Goal: Information Seeking & Learning: Learn about a topic

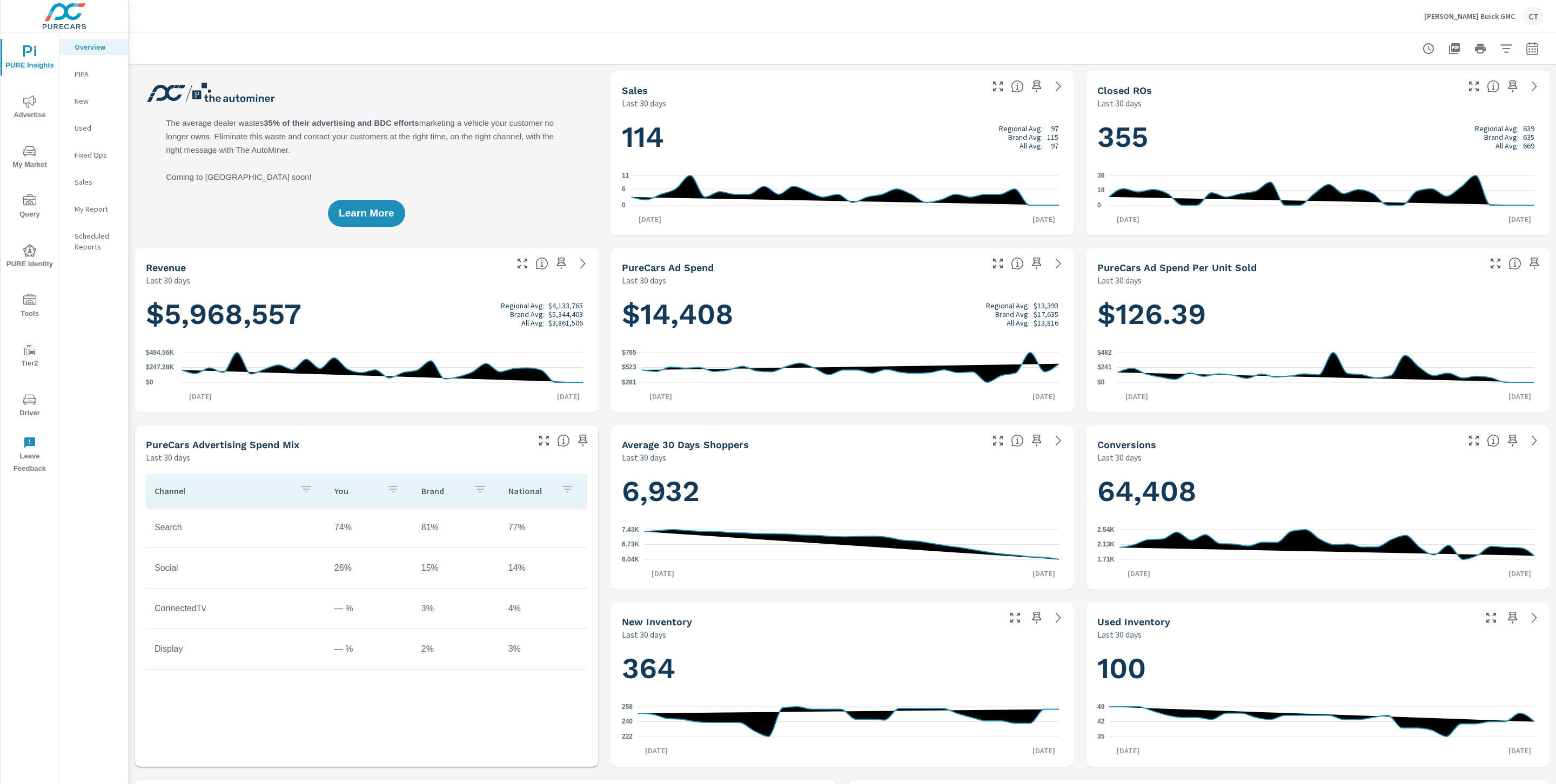
scroll to position [1, 0]
click at [85, 211] on p "My Report" at bounding box center [97, 209] width 45 height 11
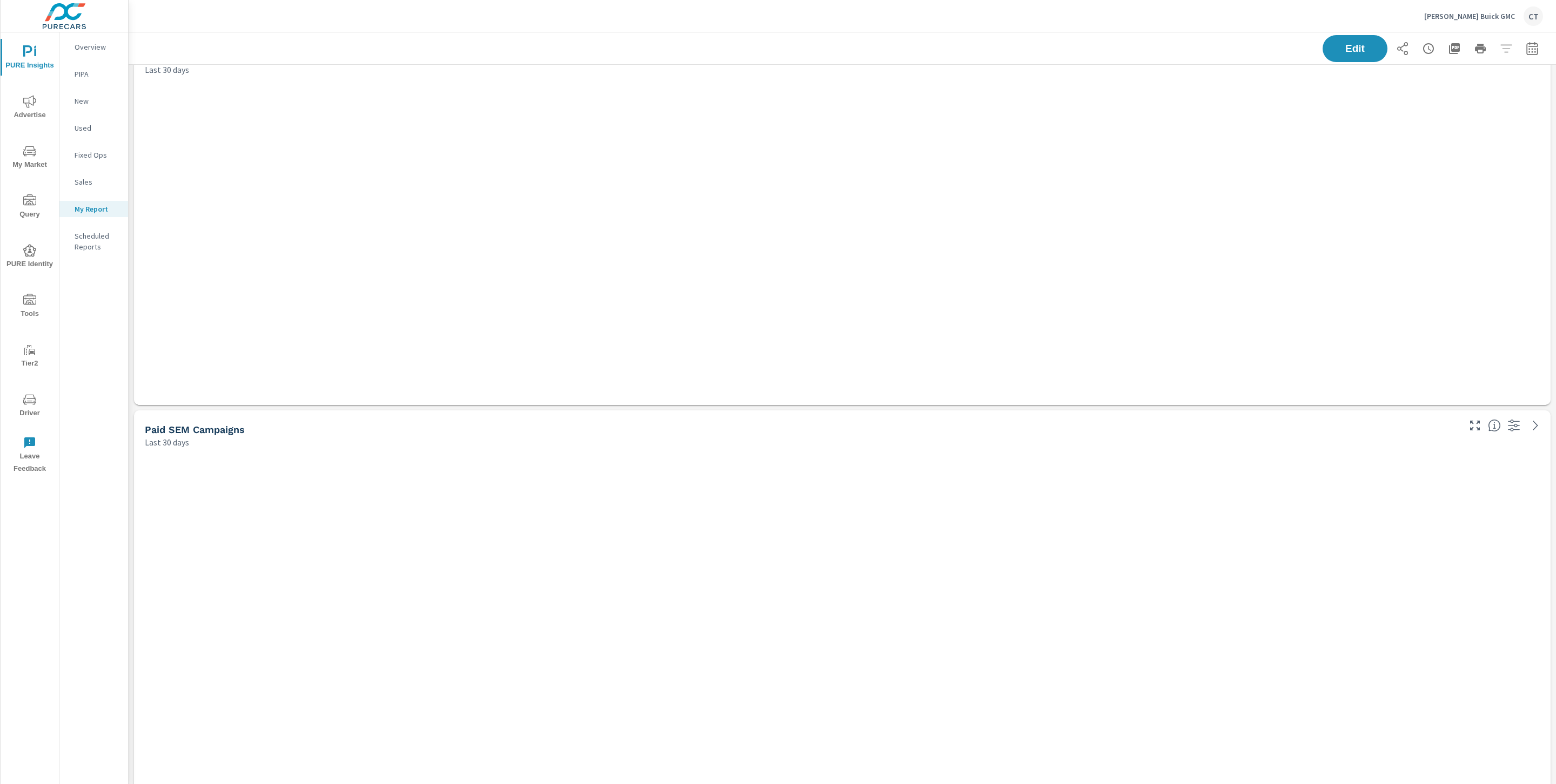
scroll to position [3509, 1440]
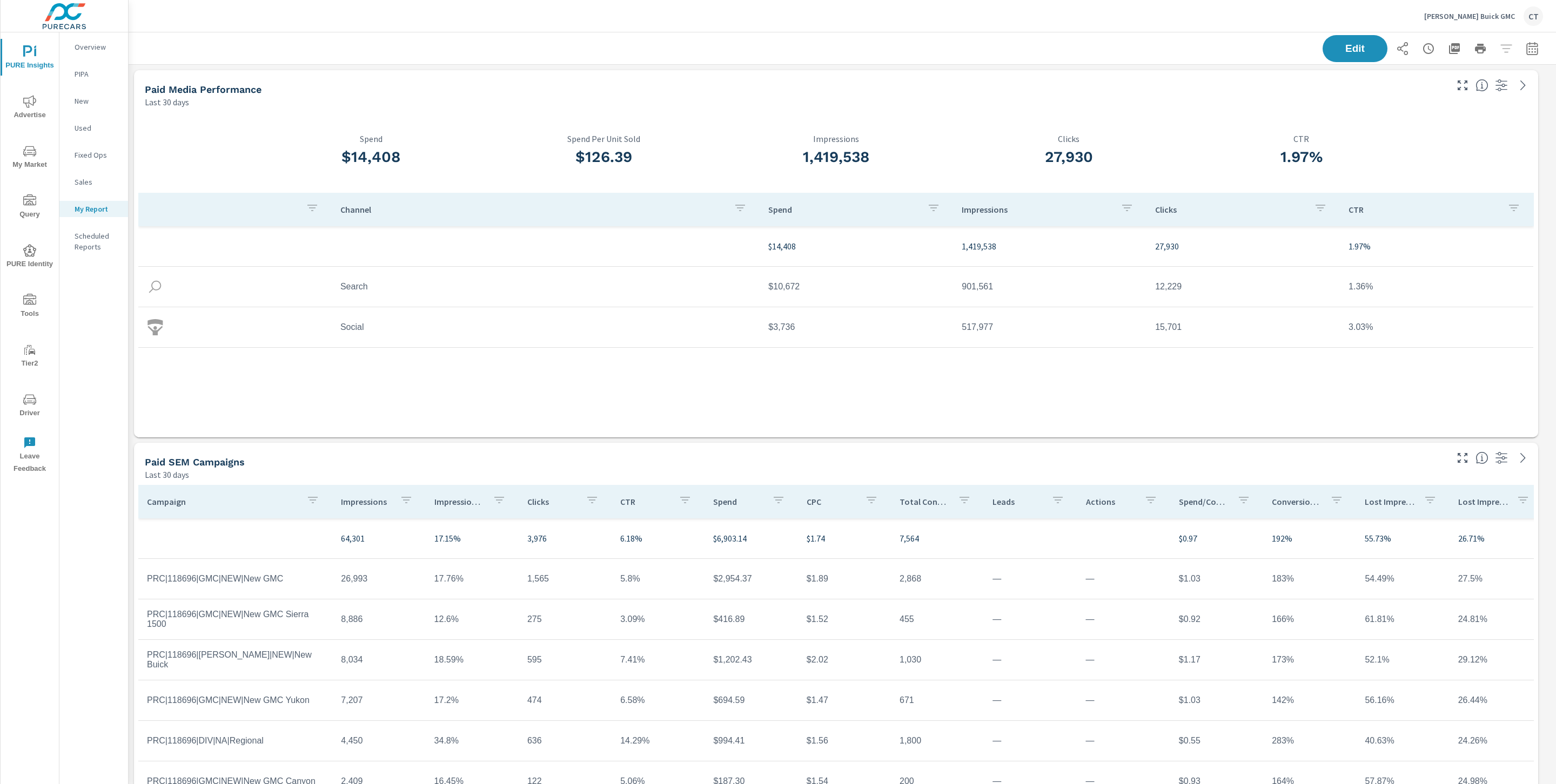
click at [649, 386] on div "Channel Spend Impressions Clicks CTR $14,408 1,419,538 27,930 1.97% Search $10,…" at bounding box center [836, 304] width 1395 height 224
click at [1526, 46] on icon "button" at bounding box center [1532, 48] width 11 height 13
click at [1446, 83] on select "Custom Yesterday Last week Last 7 days Last 14 days Last 30 days Last 45 days L…" at bounding box center [1433, 93] width 108 height 21
click at [1379, 83] on select "Custom Yesterday Last week Last 7 days Last 14 days Last 30 days Last 45 days L…" at bounding box center [1433, 93] width 108 height 21
select select "Last month"
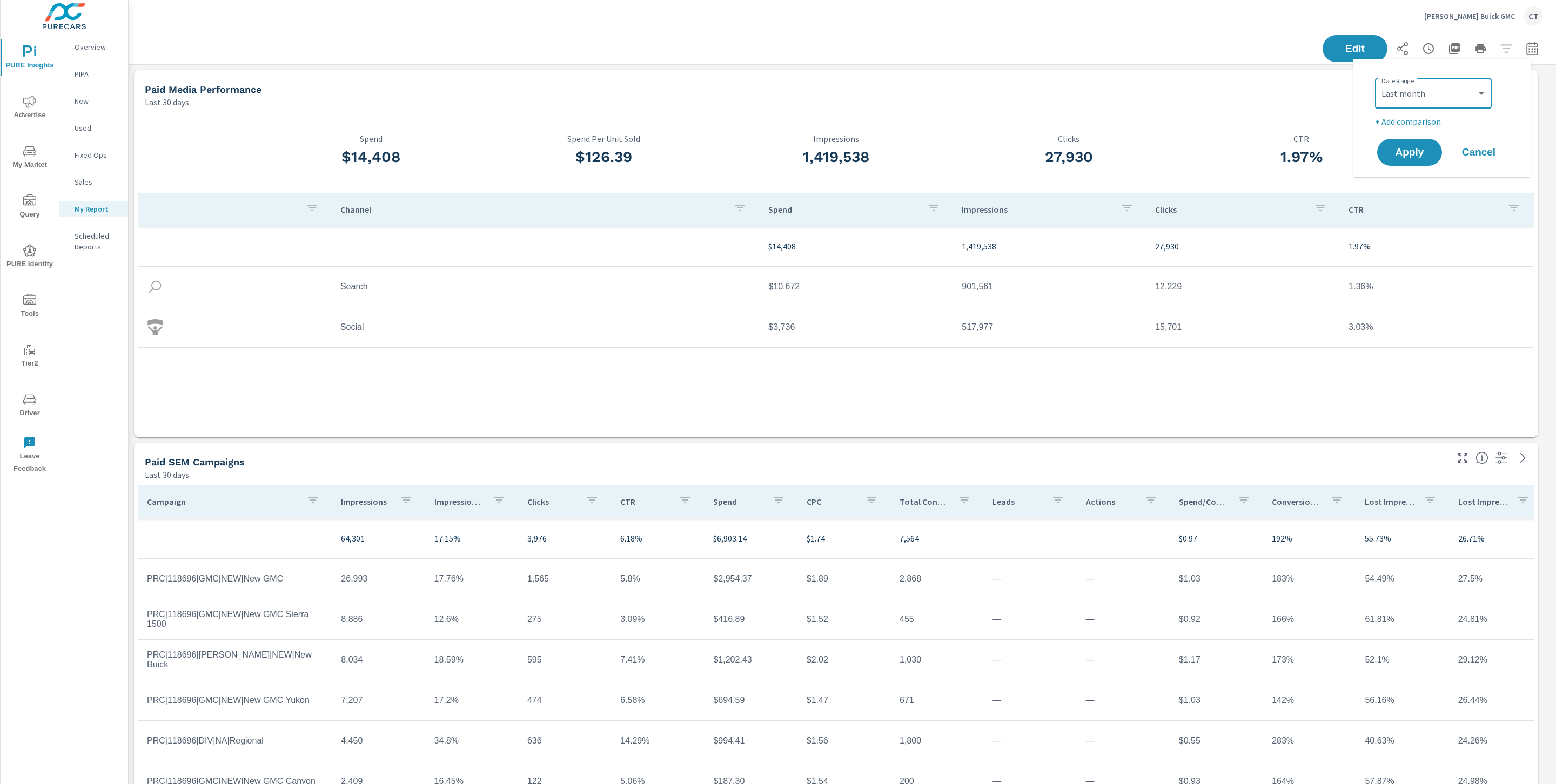
click at [1441, 119] on p "+ Add comparison" at bounding box center [1444, 121] width 138 height 13
select select "Previous period"
click at [1417, 179] on span "Apply" at bounding box center [1409, 183] width 45 height 10
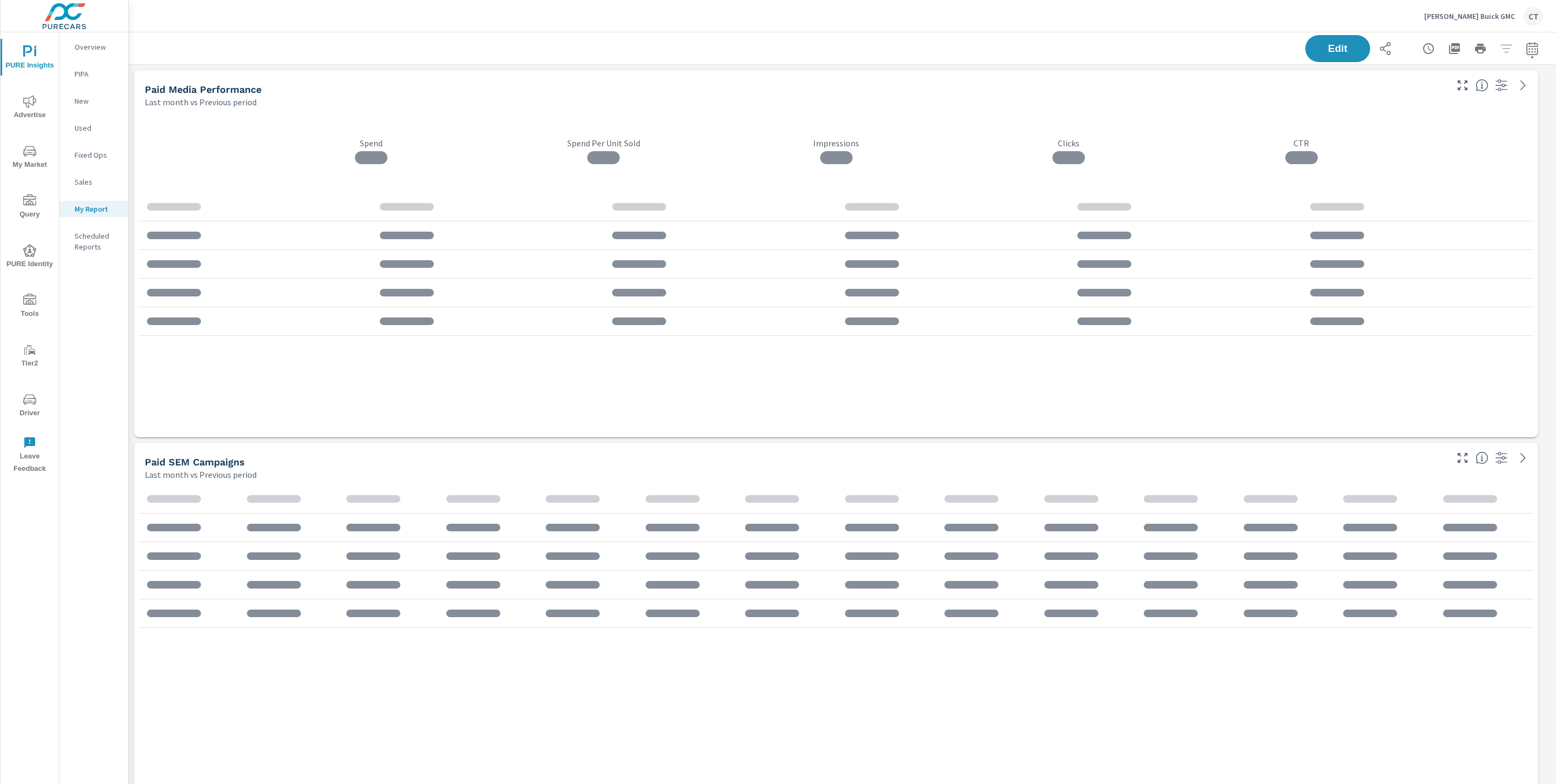
scroll to position [3509, 1440]
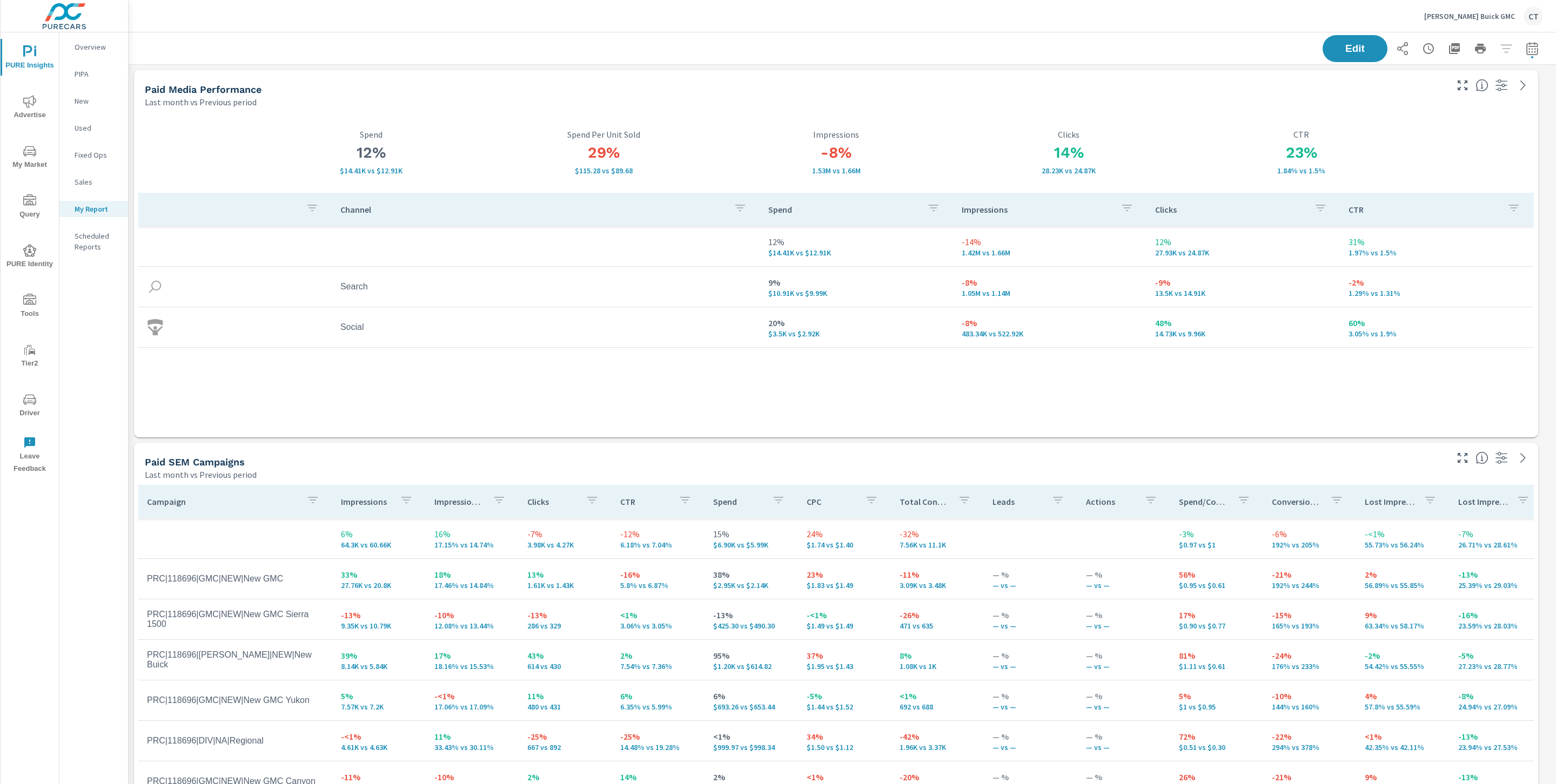
click at [939, 366] on div "Channel Spend Impressions Clicks CTR 12% $14.41K vs $12.91K -14% 1.42M vs 1.66M…" at bounding box center [836, 304] width 1395 height 224
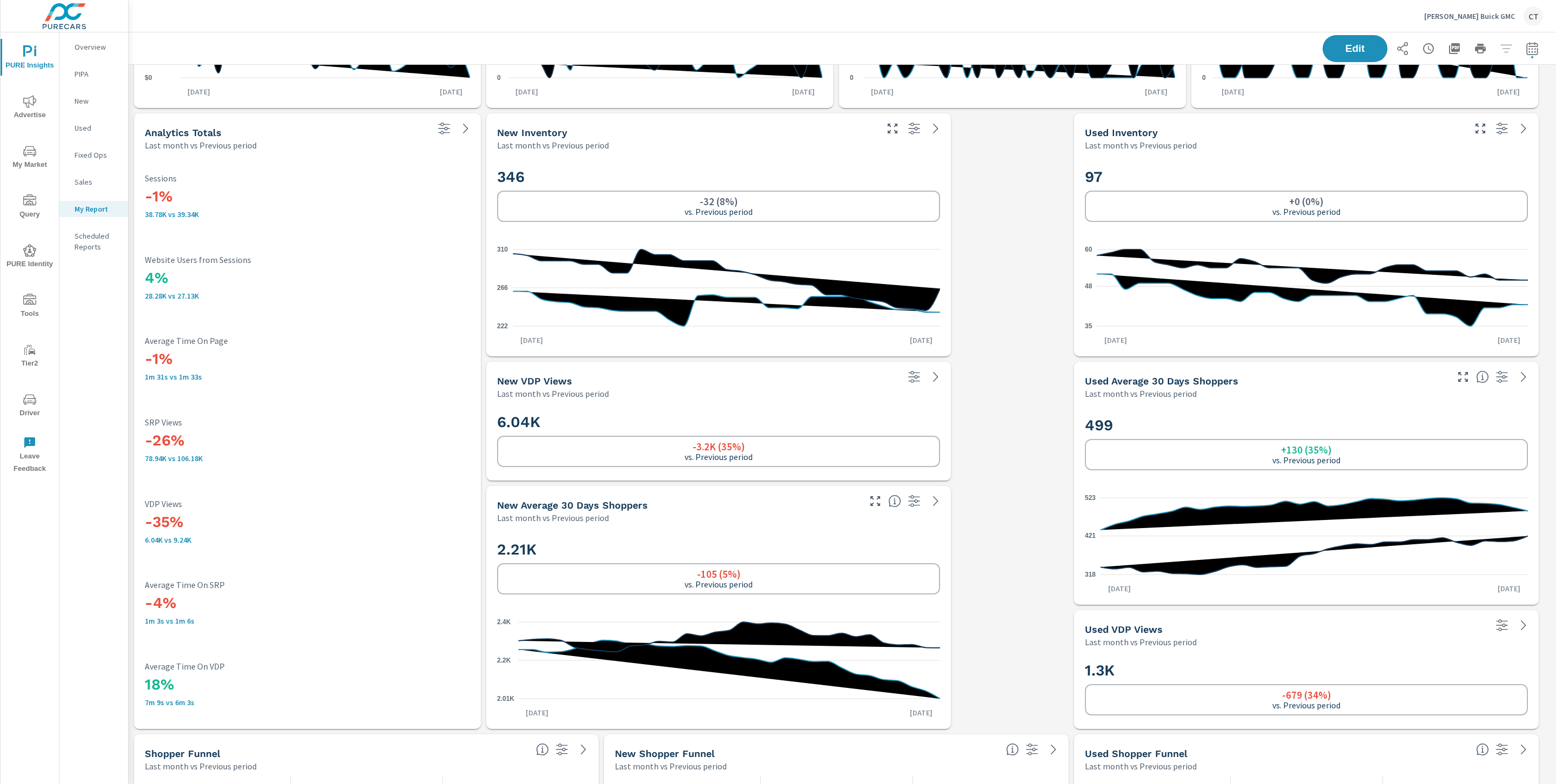
scroll to position [2320, 0]
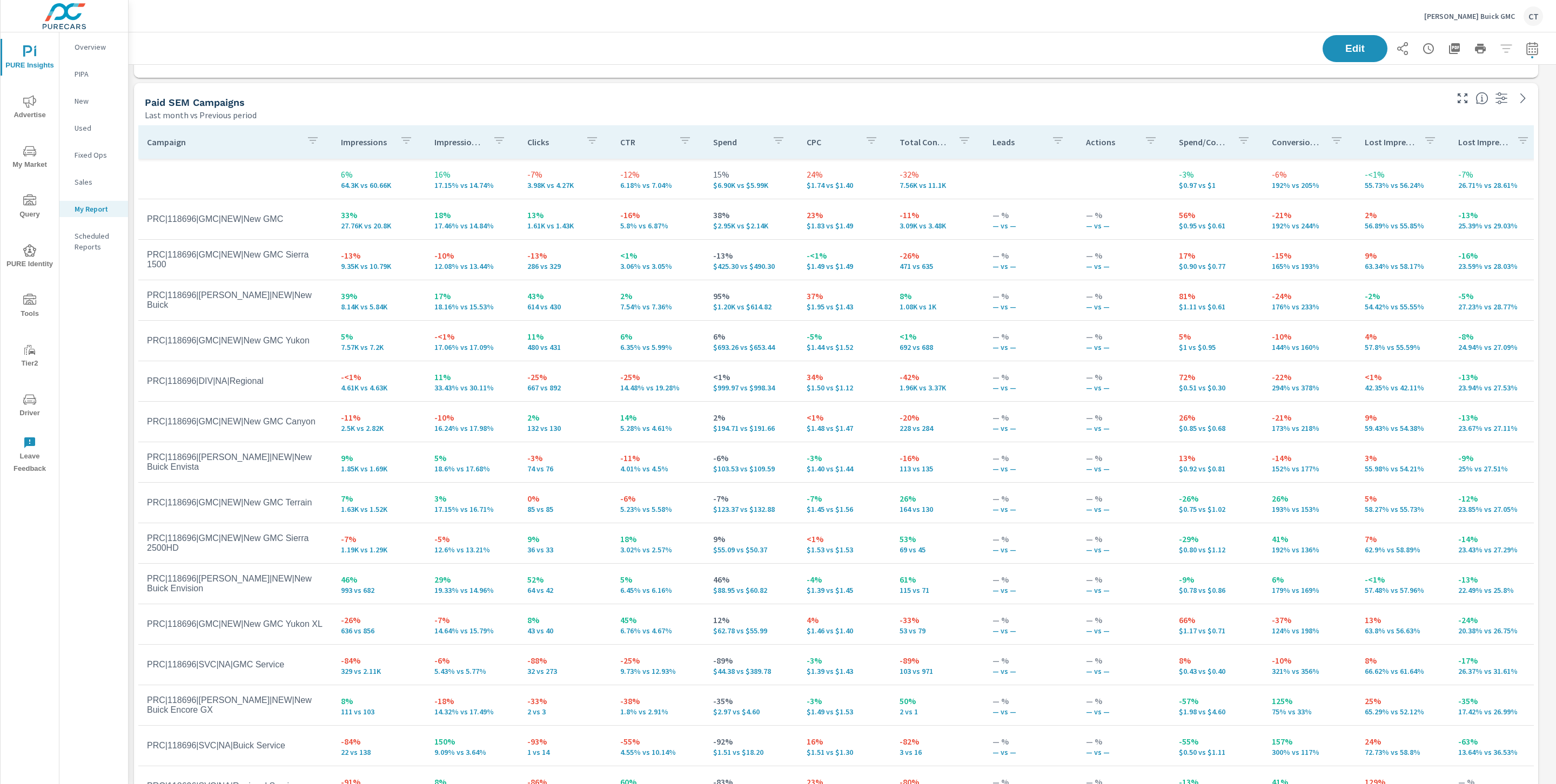
scroll to position [3509, 1440]
click at [464, 148] on div "Impression Share" at bounding box center [472, 142] width 76 height 25
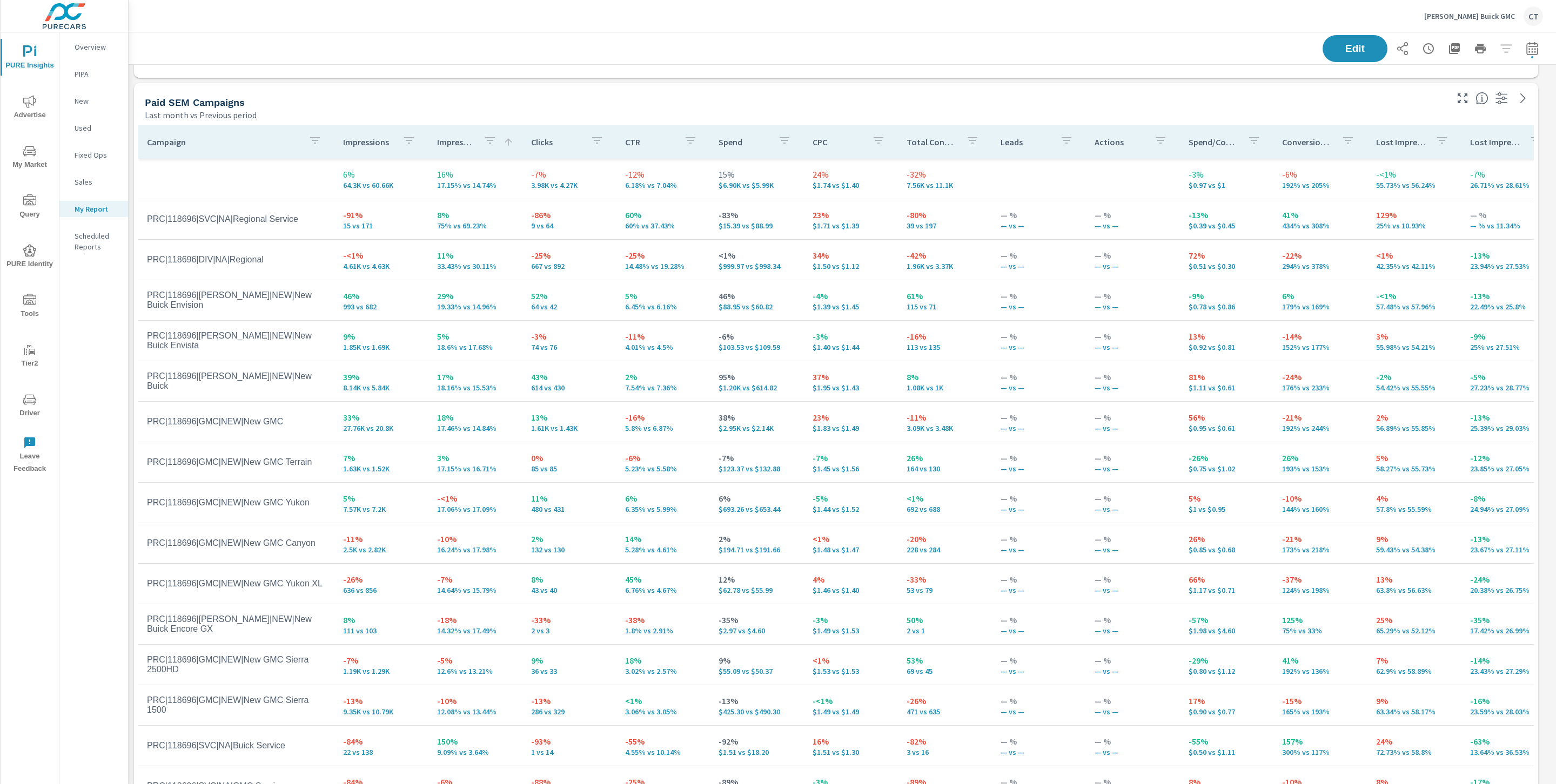
click at [464, 146] on p "Impression Share" at bounding box center [456, 142] width 38 height 11
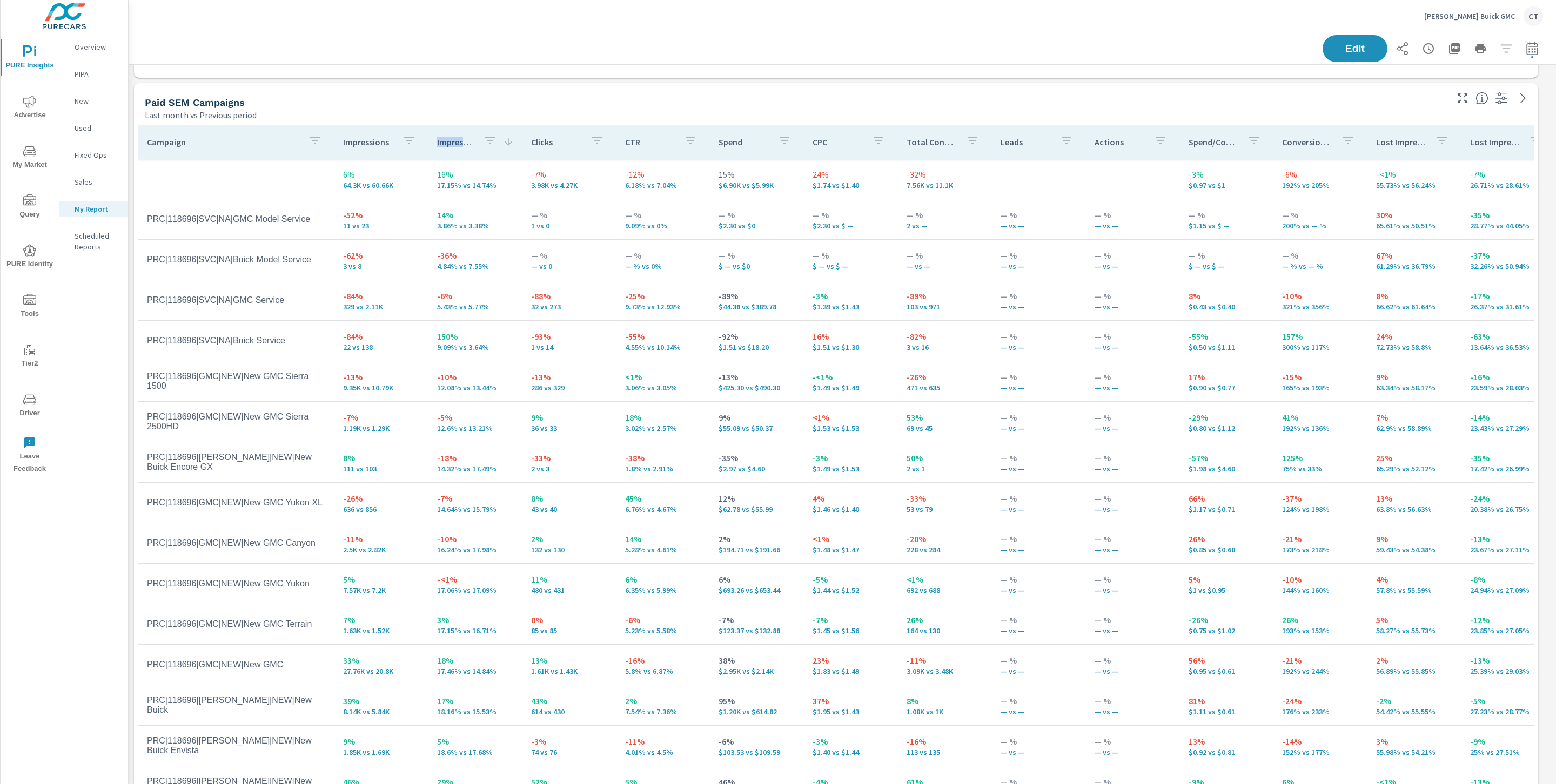
click at [464, 146] on p "Impression Share" at bounding box center [456, 142] width 38 height 11
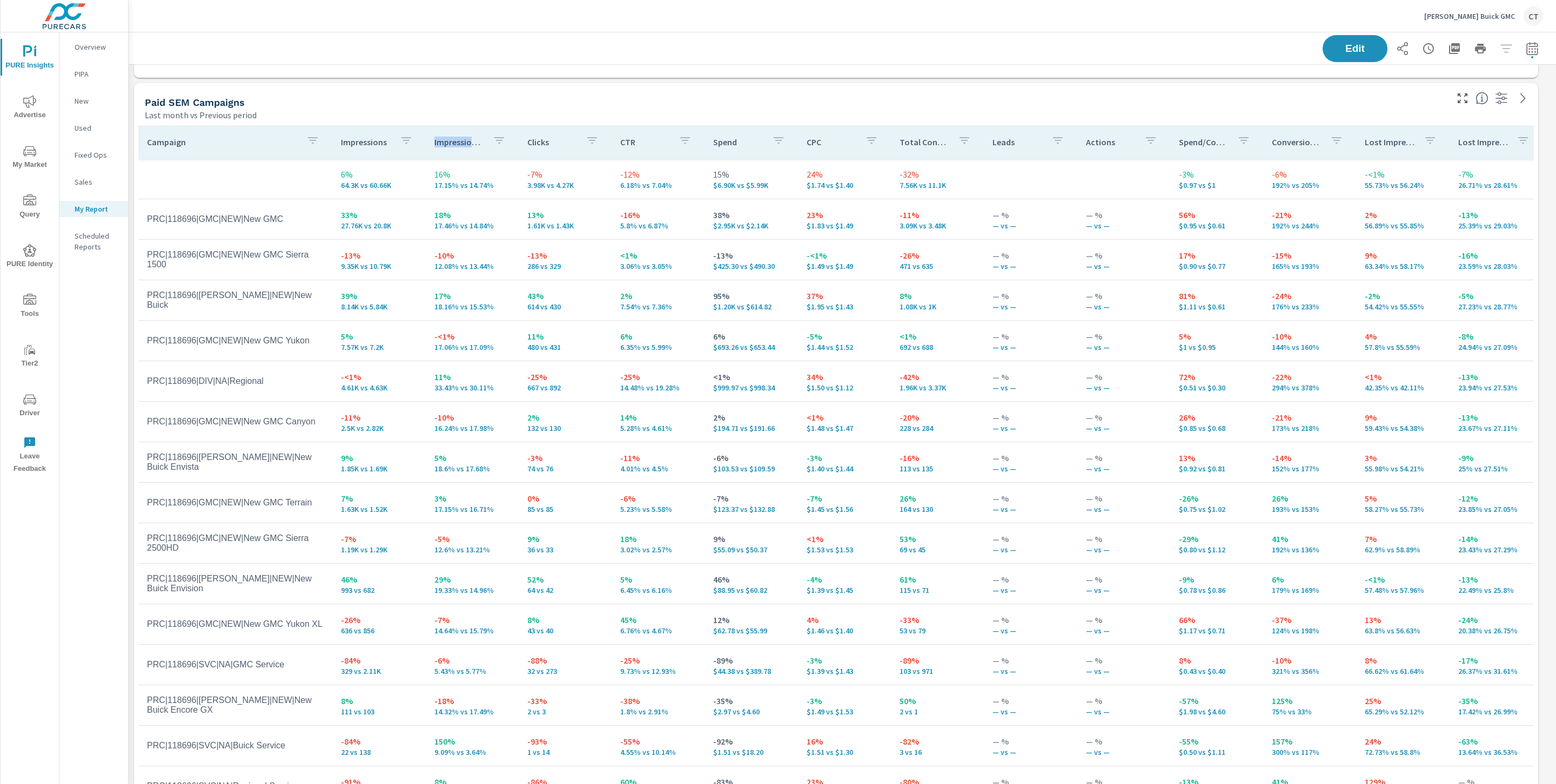
click at [454, 144] on p "Impression Share" at bounding box center [459, 142] width 50 height 11
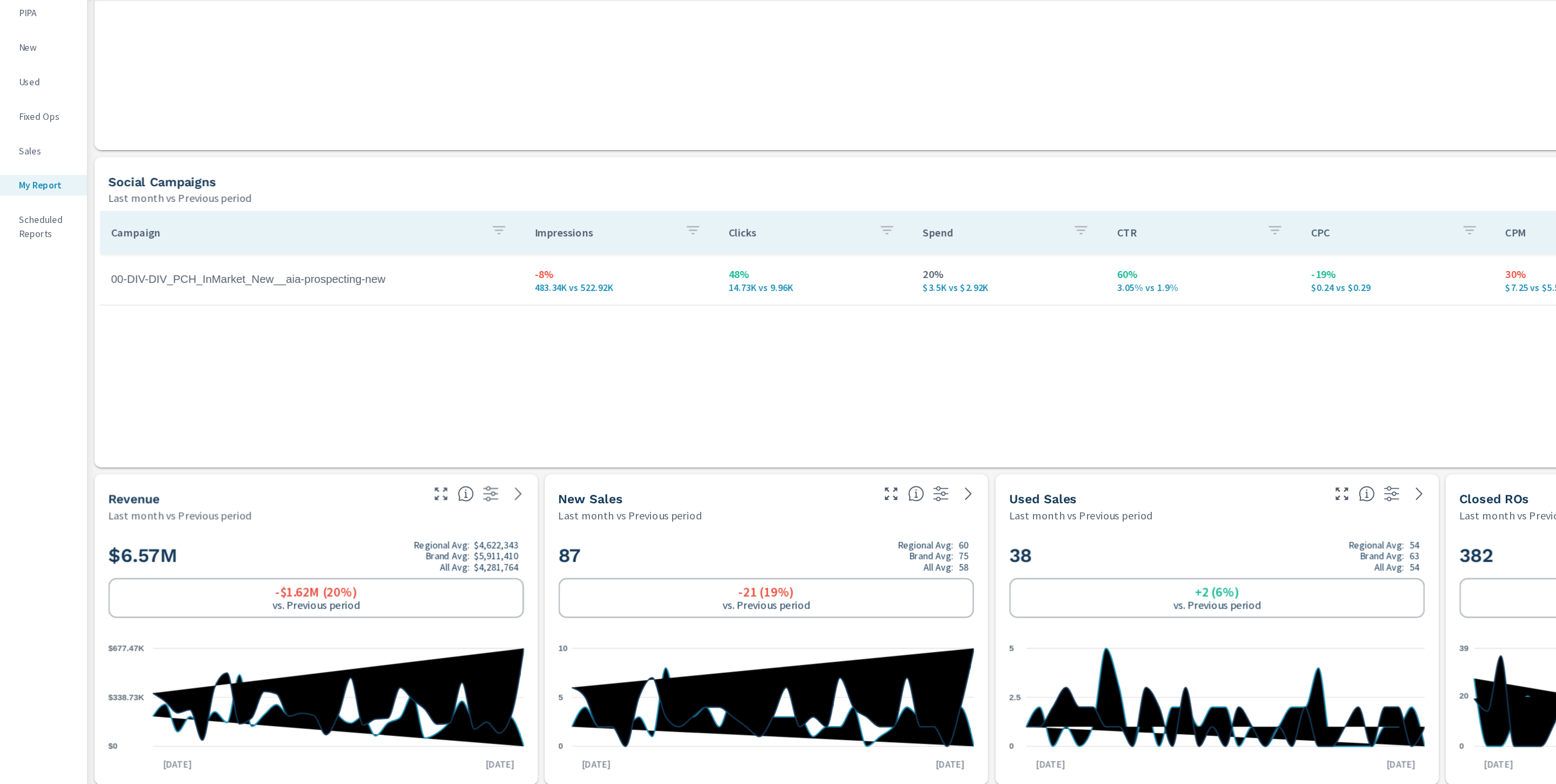
scroll to position [3509, 1440]
drag, startPoint x: 478, startPoint y: 289, endPoint x: 553, endPoint y: 292, distance: 75.1
click at [553, 292] on p "483.34K vs 522.92K" at bounding box center [546, 289] width 134 height 9
click at [517, 292] on p "483.34K vs 522.92K" at bounding box center [546, 289] width 134 height 9
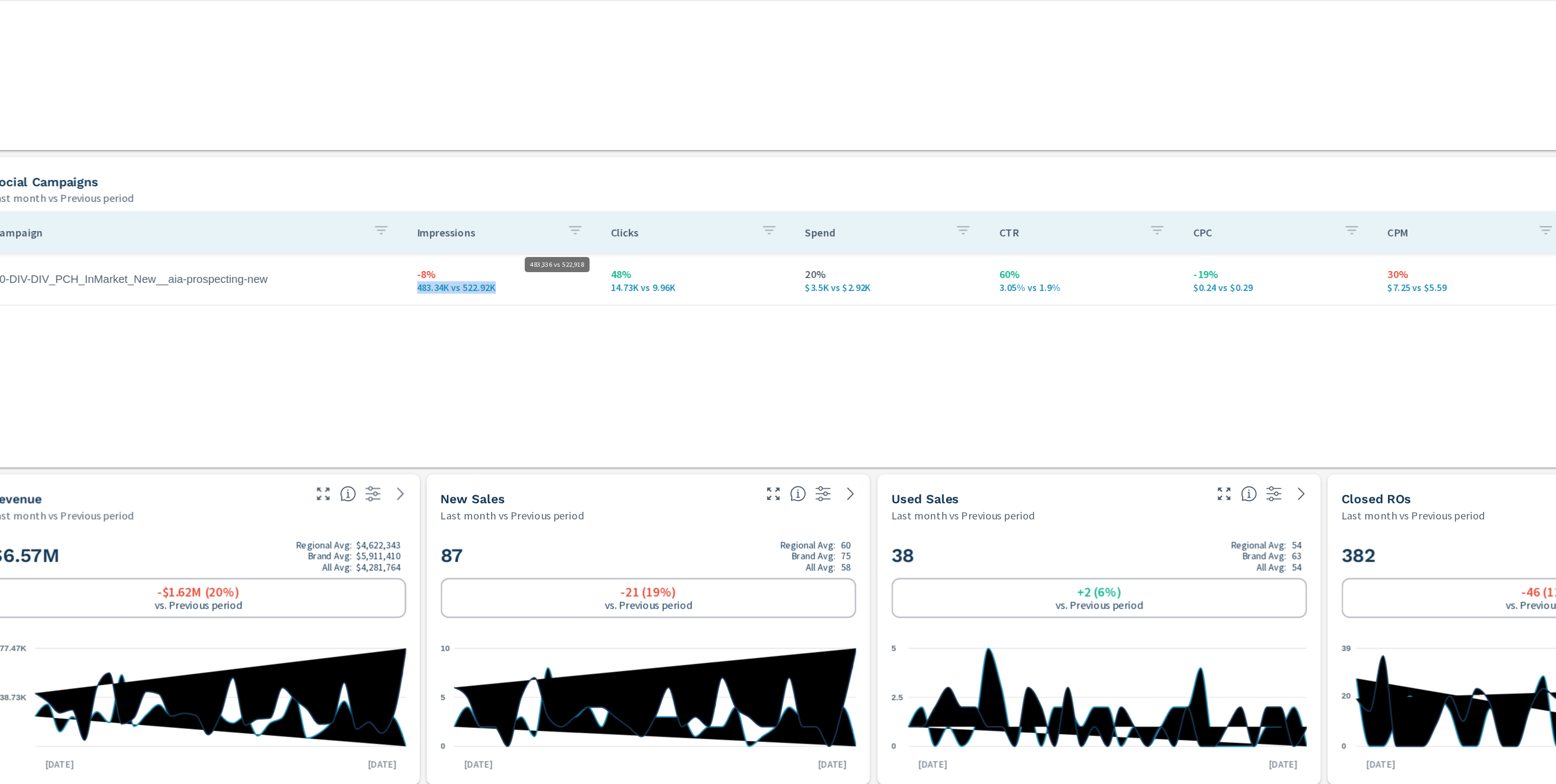
drag, startPoint x: 553, startPoint y: 296, endPoint x: 472, endPoint y: 285, distance: 81.7
click at [472, 285] on td "-8% 483.34K vs 522.92K" at bounding box center [546, 282] width 152 height 39
click at [602, 313] on div "Campaign Impressions Clicks Spend CTR CPC CPM Page/Post Action 00-DIV-DIV_PCH_I…" at bounding box center [836, 319] width 1395 height 181
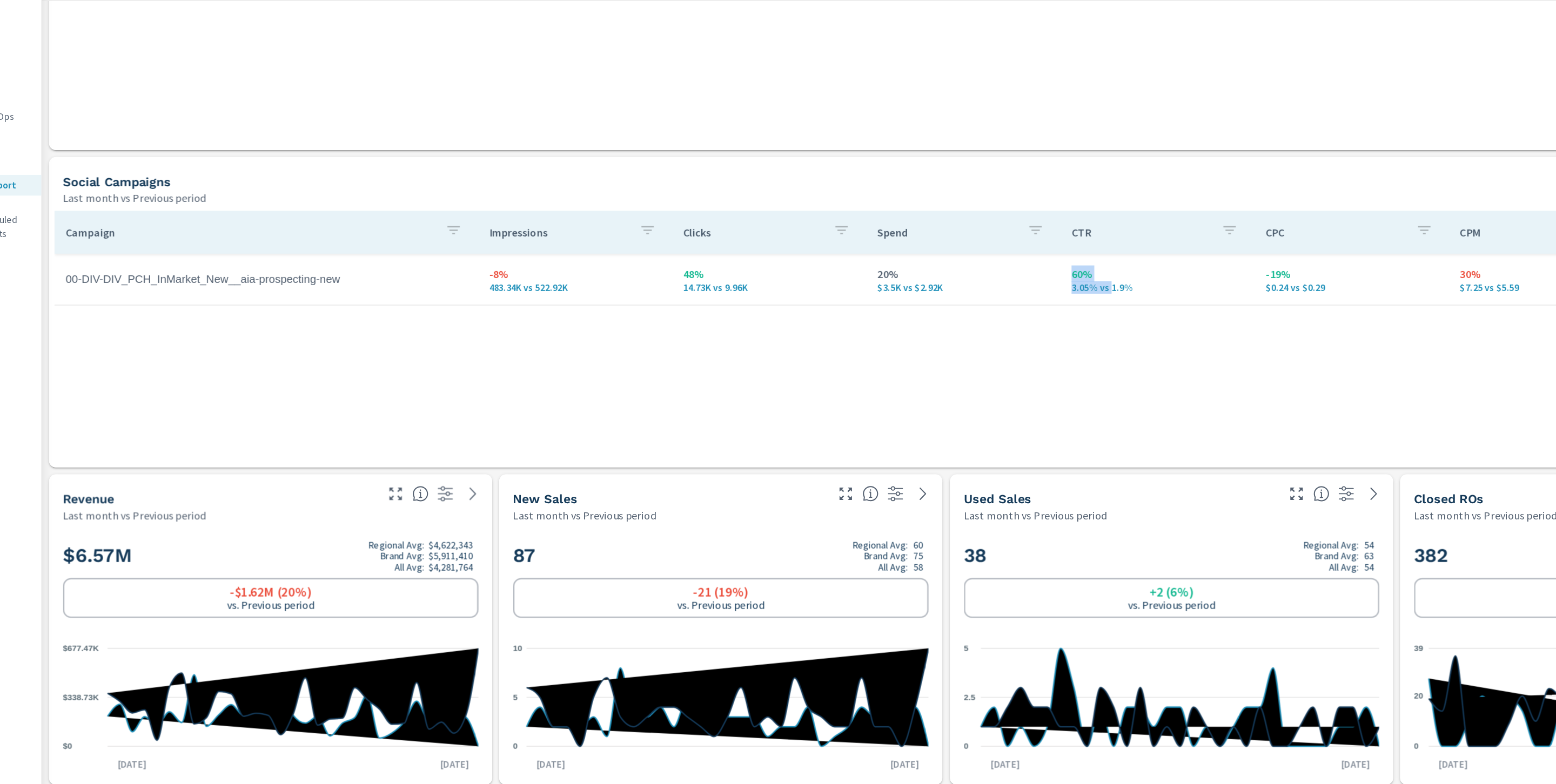
drag, startPoint x: 966, startPoint y: 285, endPoint x: 915, endPoint y: 292, distance: 51.5
click at [915, 292] on tr "00-DIV-DIV_PCH_InMarket_New__aia-prospecting-new -8% 483.34K vs 522.92K 48% 14.…" at bounding box center [835, 282] width 1395 height 41
drag, startPoint x: 1102, startPoint y: 332, endPoint x: 1109, endPoint y: 330, distance: 7.3
click at [1104, 332] on div "Campaign Impressions Clicks Spend CTR CPC CPM Page/Post Action 00-DIV-DIV_PCH_I…" at bounding box center [836, 319] width 1395 height 181
drag, startPoint x: 1281, startPoint y: 289, endPoint x: 1232, endPoint y: 292, distance: 49.1
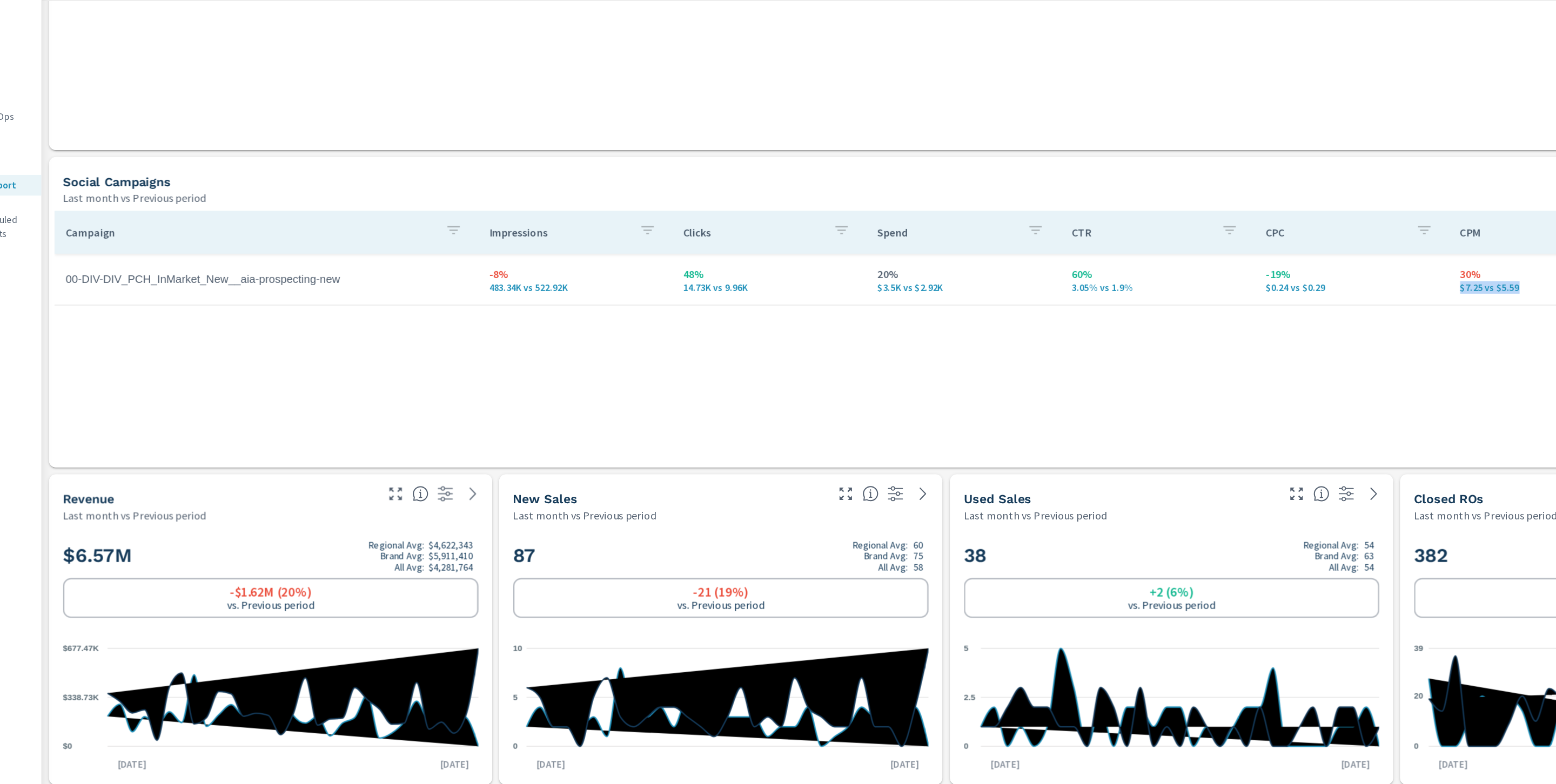
click at [1232, 292] on td "30% $7.25 vs $5.59" at bounding box center [1306, 282] width 152 height 39
click at [1250, 296] on td "30% $7.25 vs $5.59" at bounding box center [1306, 282] width 152 height 39
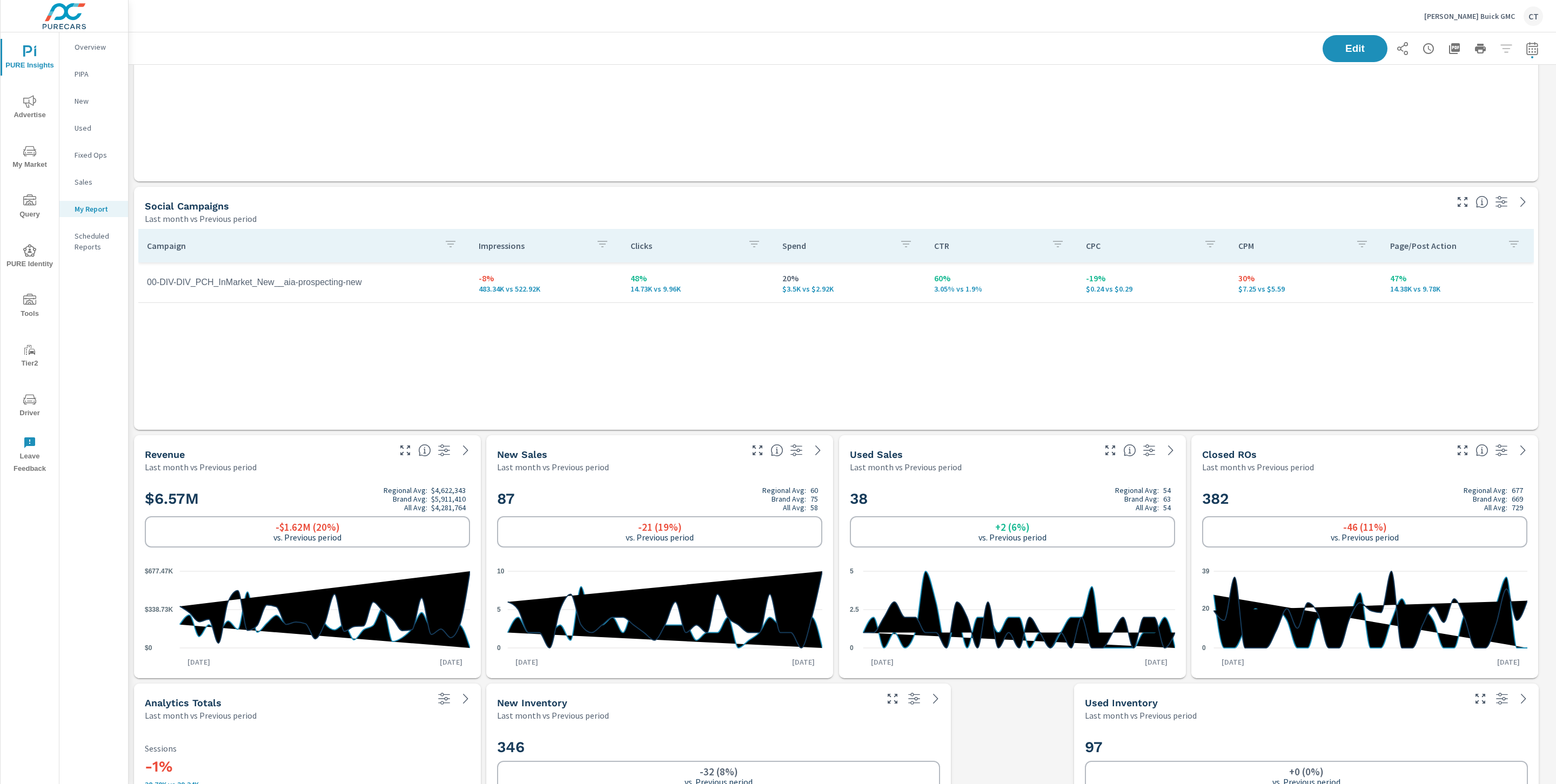
click at [45, 83] on div "PURE Insights Advertise My Market Query PURE Identity Tools Tier2 Driver Leave …" at bounding box center [29, 256] width 58 height 447
click at [43, 93] on button "Advertise" at bounding box center [29, 107] width 58 height 37
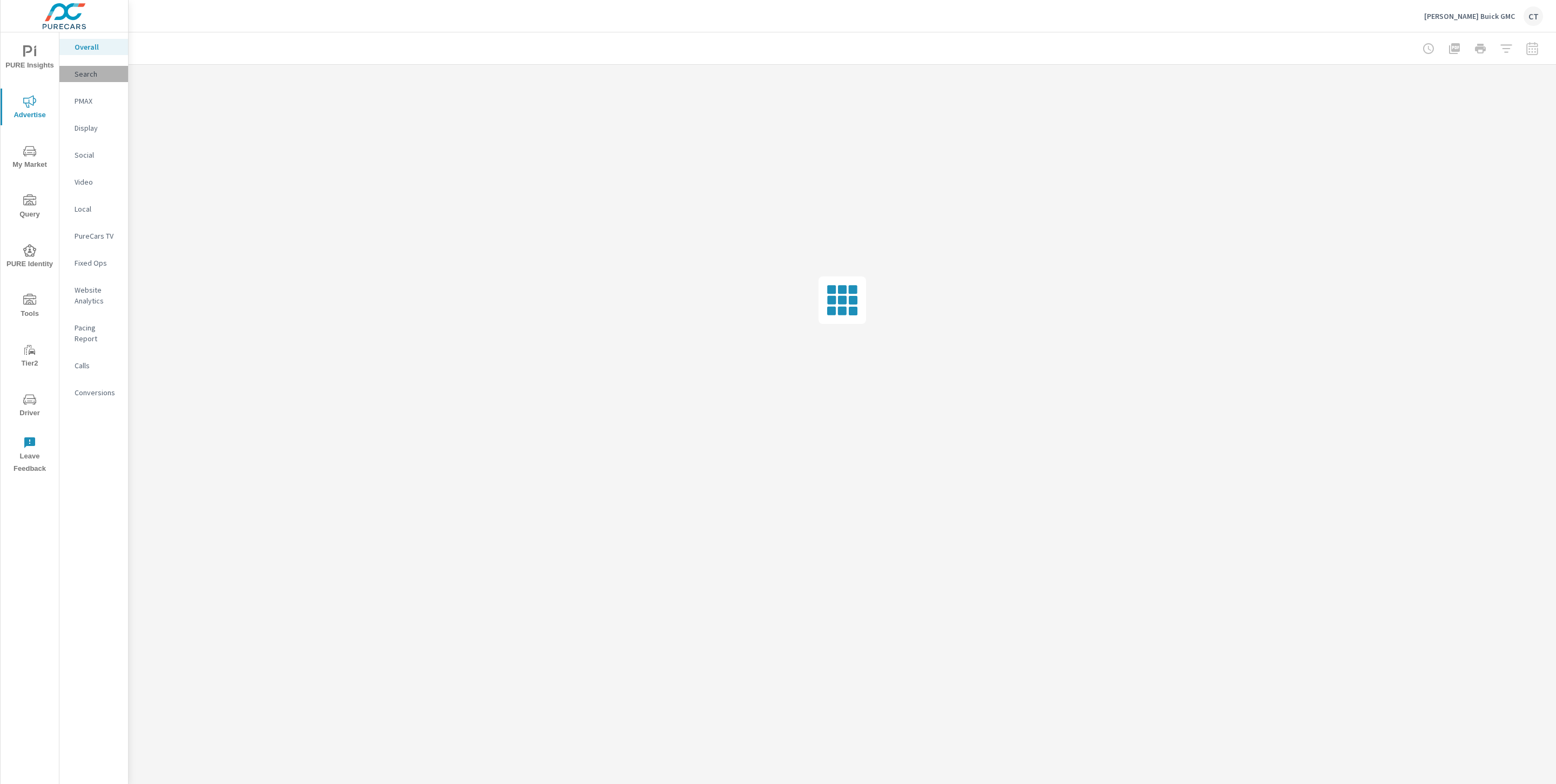
click at [83, 68] on p "Search" at bounding box center [97, 73] width 45 height 11
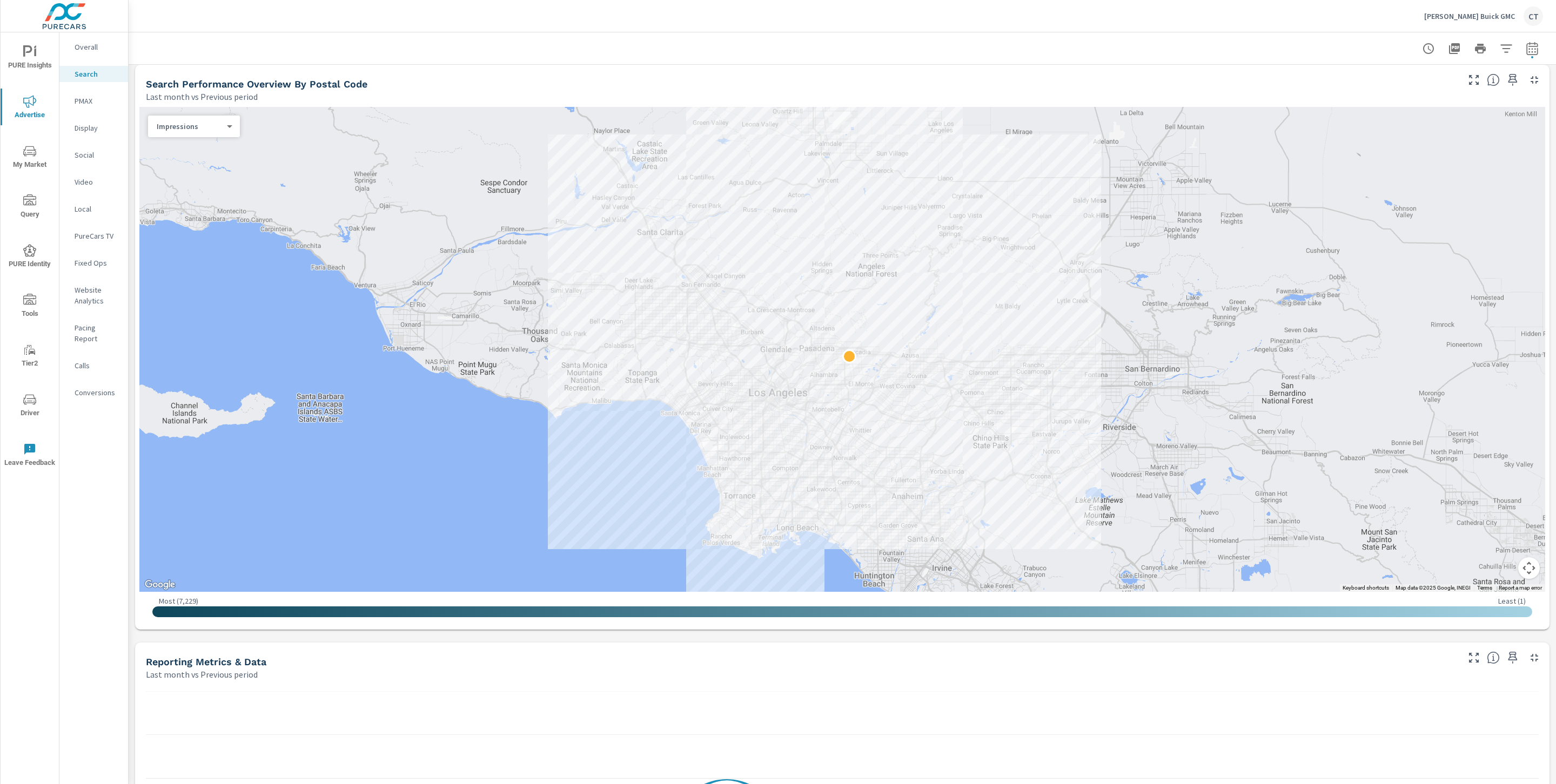
scroll to position [120, 0]
click at [211, 122] on body "PURE Insights Advertise My Market Query PURE Identity Tools Tier2 Driver Leave …" at bounding box center [778, 392] width 1556 height 784
click at [184, 154] on li "Spend" at bounding box center [189, 162] width 83 height 18
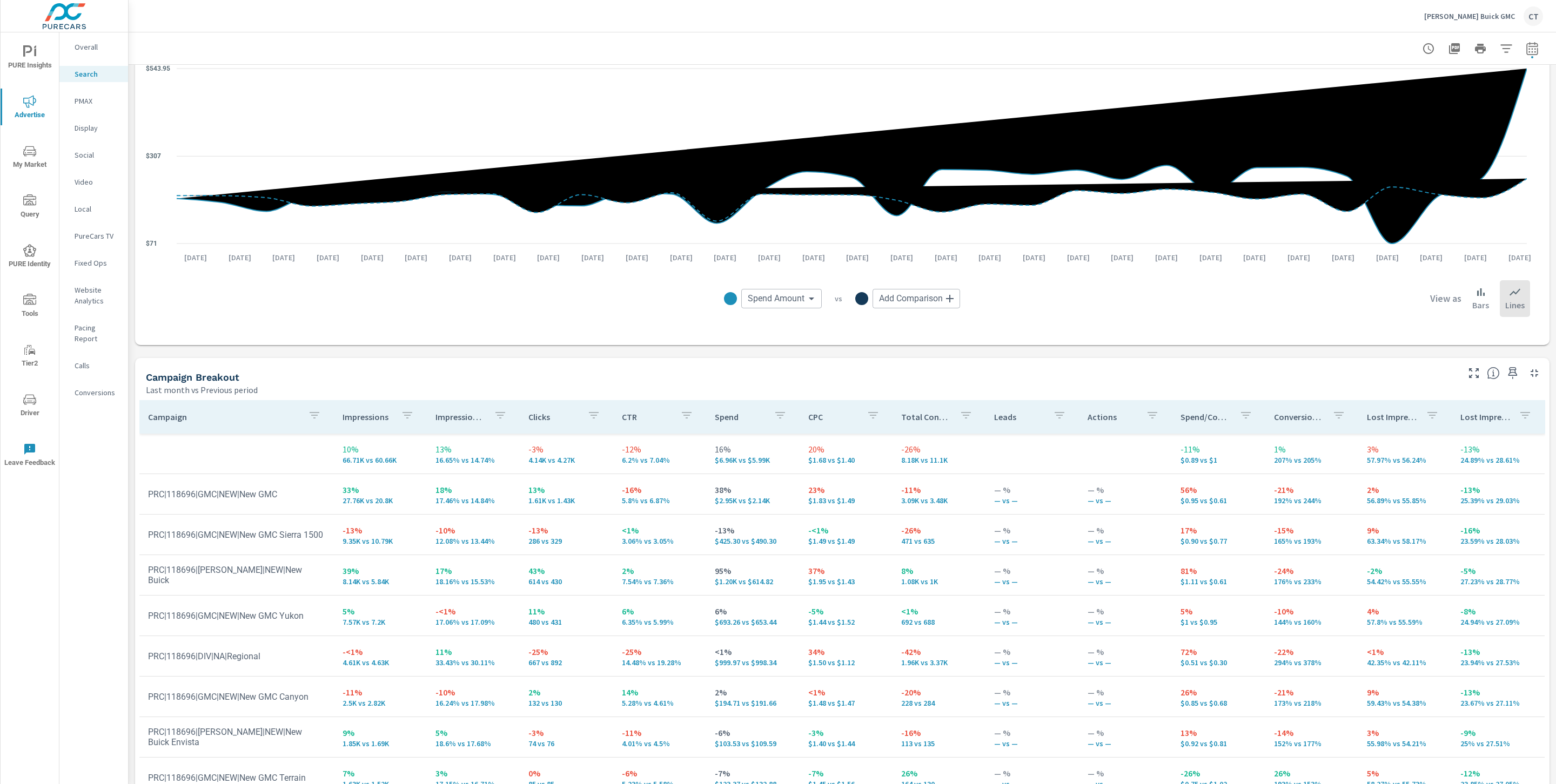
scroll to position [783, 0]
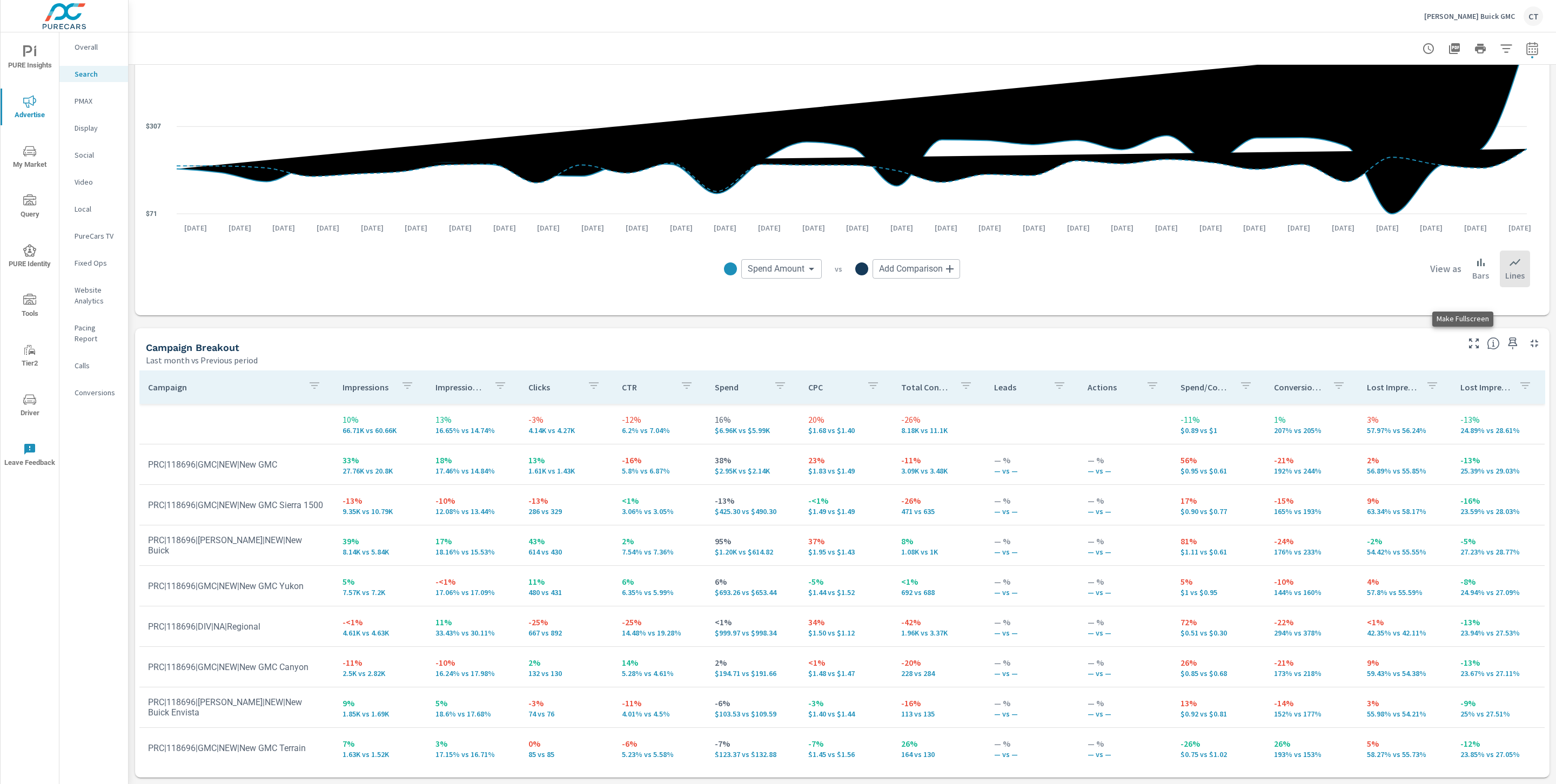
click at [1468, 341] on icon "button" at bounding box center [1474, 343] width 13 height 13
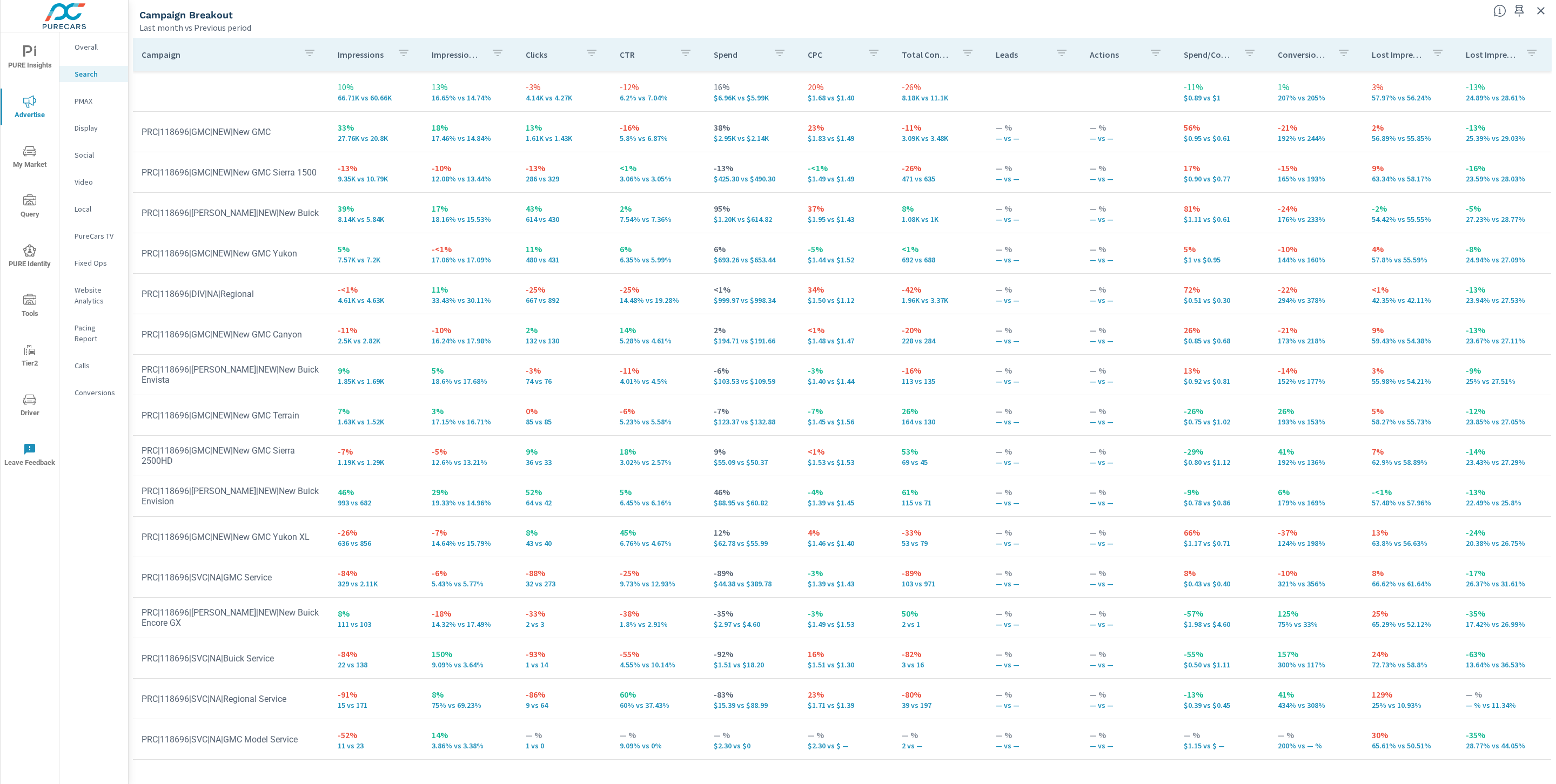
click at [309, 56] on icon "button" at bounding box center [309, 53] width 9 height 6
click at [265, 320] on div at bounding box center [778, 392] width 1556 height 784
click at [775, 51] on icon "button" at bounding box center [779, 53] width 9 height 6
click at [740, 33] on div at bounding box center [778, 392] width 1556 height 784
click at [721, 60] on div "Spend" at bounding box center [752, 55] width 77 height 25
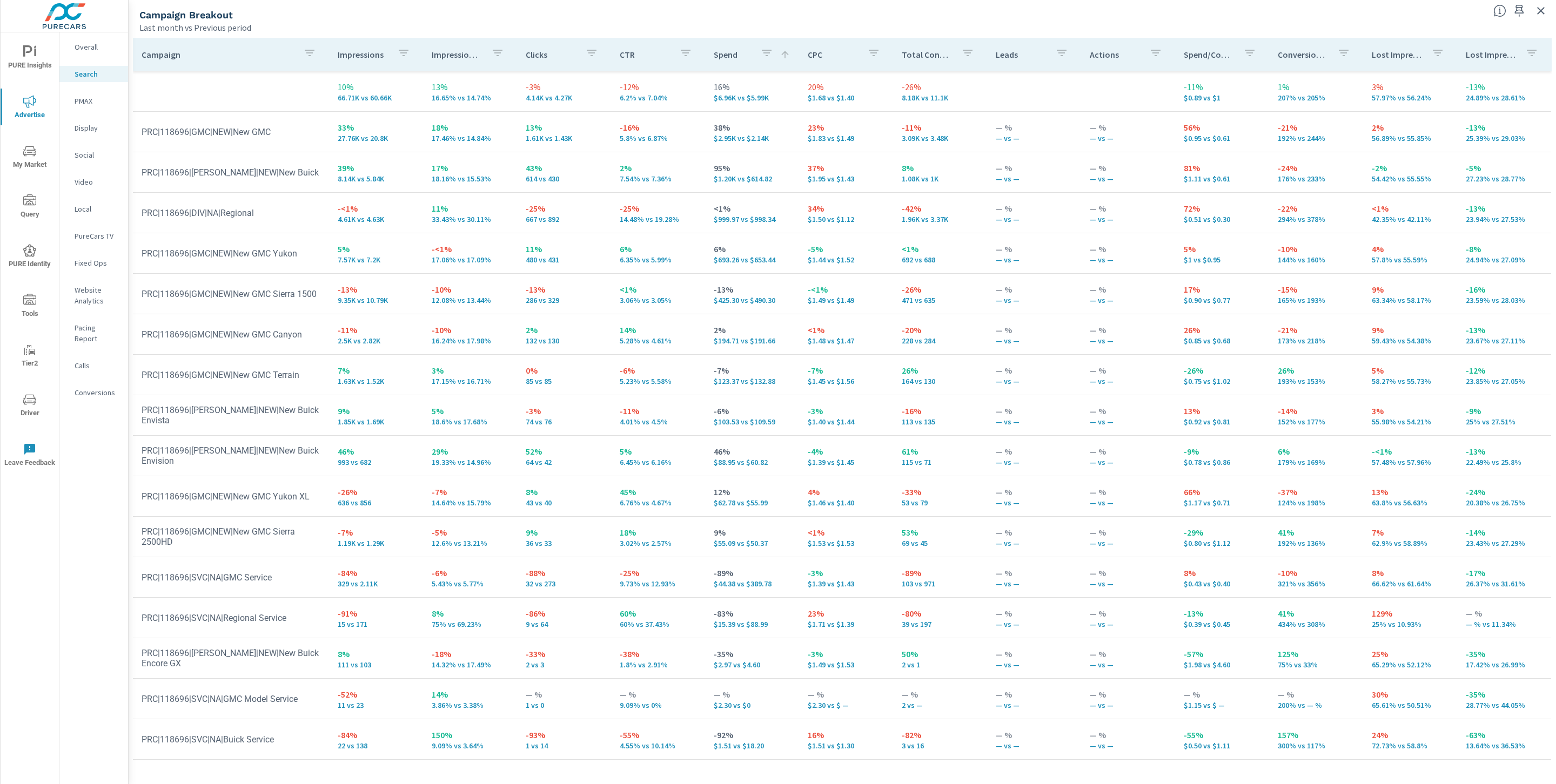
click at [722, 53] on p "Spend" at bounding box center [732, 54] width 38 height 11
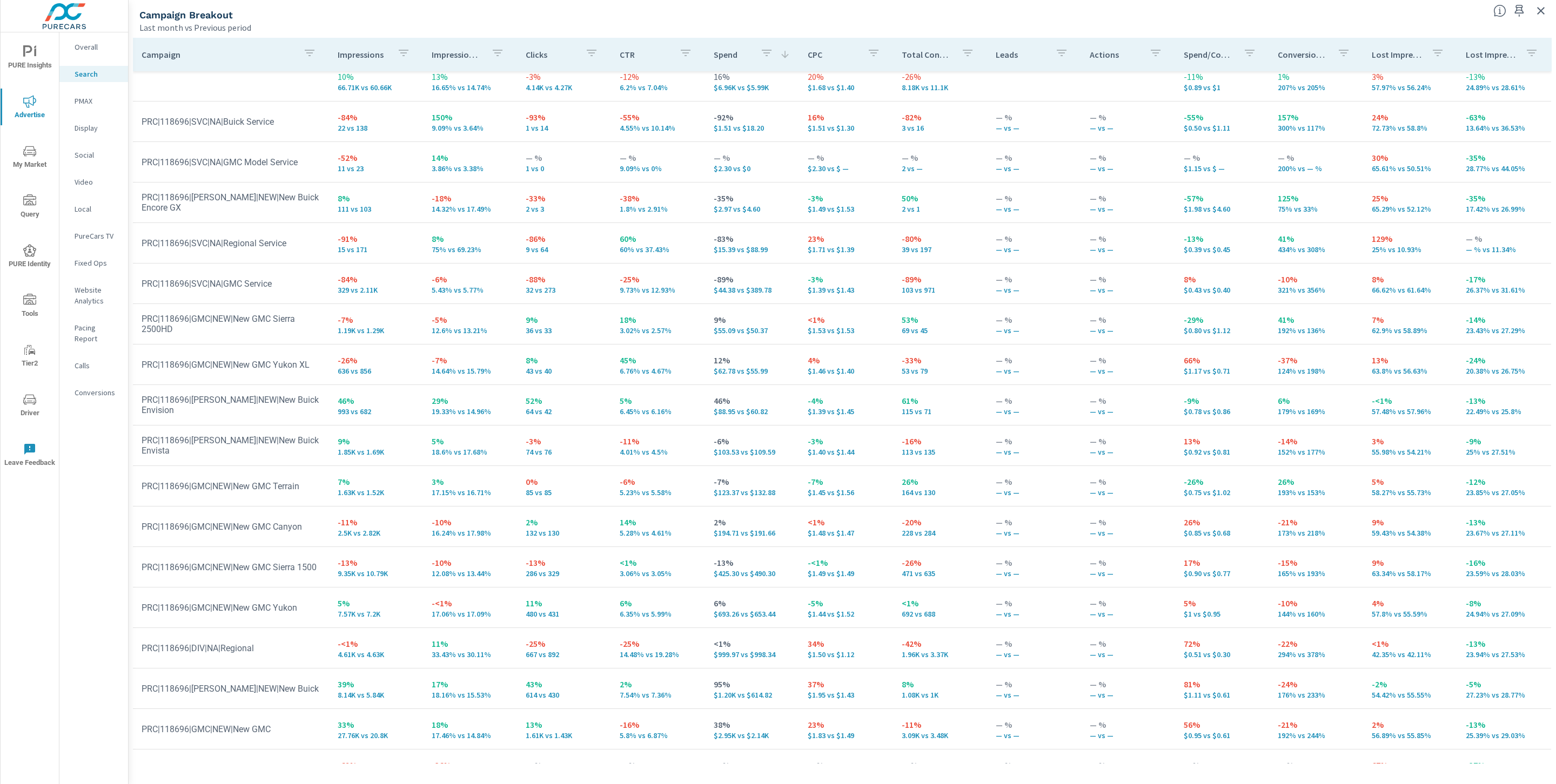
scroll to position [5, 0]
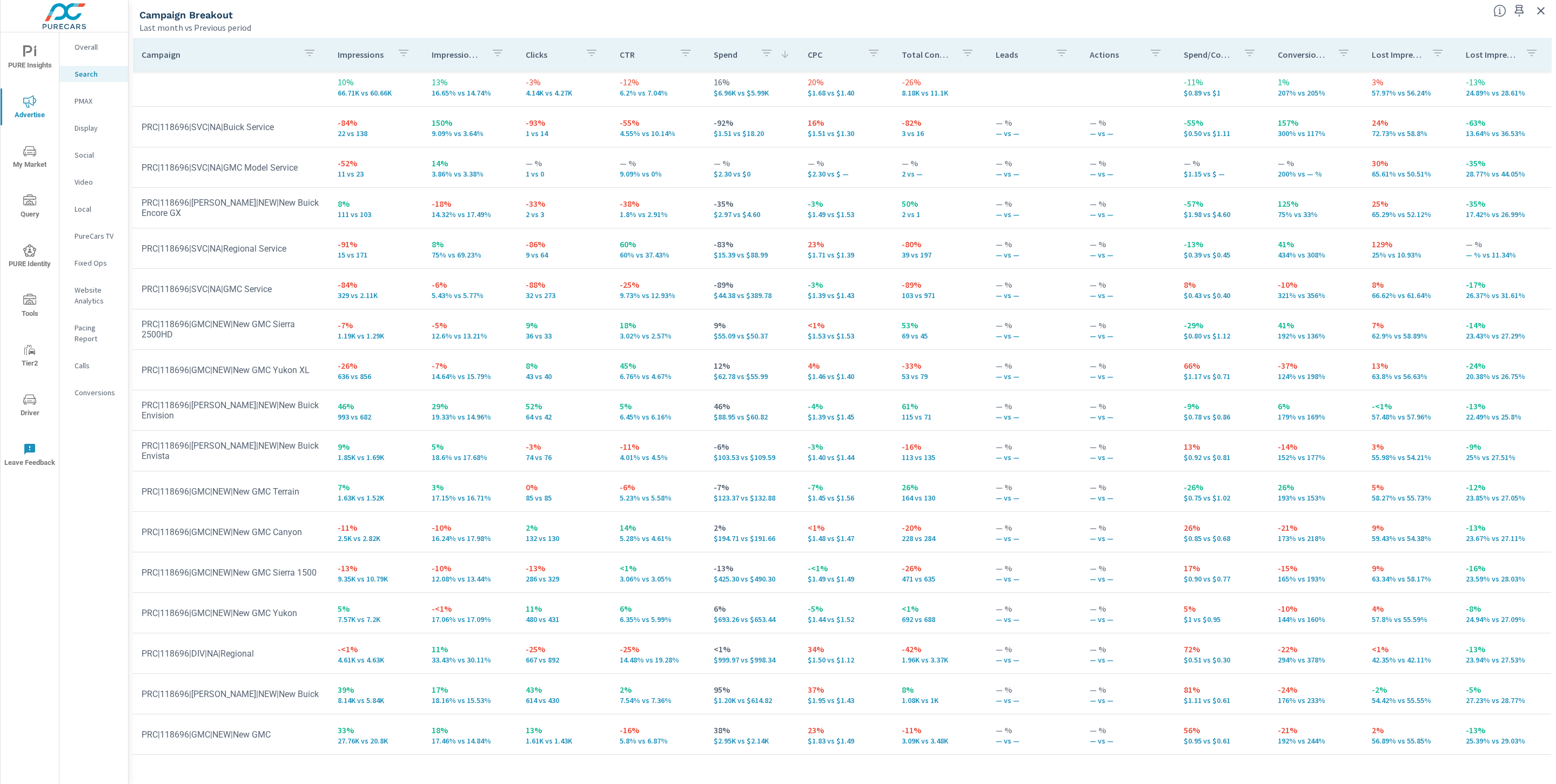
click at [729, 53] on p "Spend" at bounding box center [732, 54] width 38 height 11
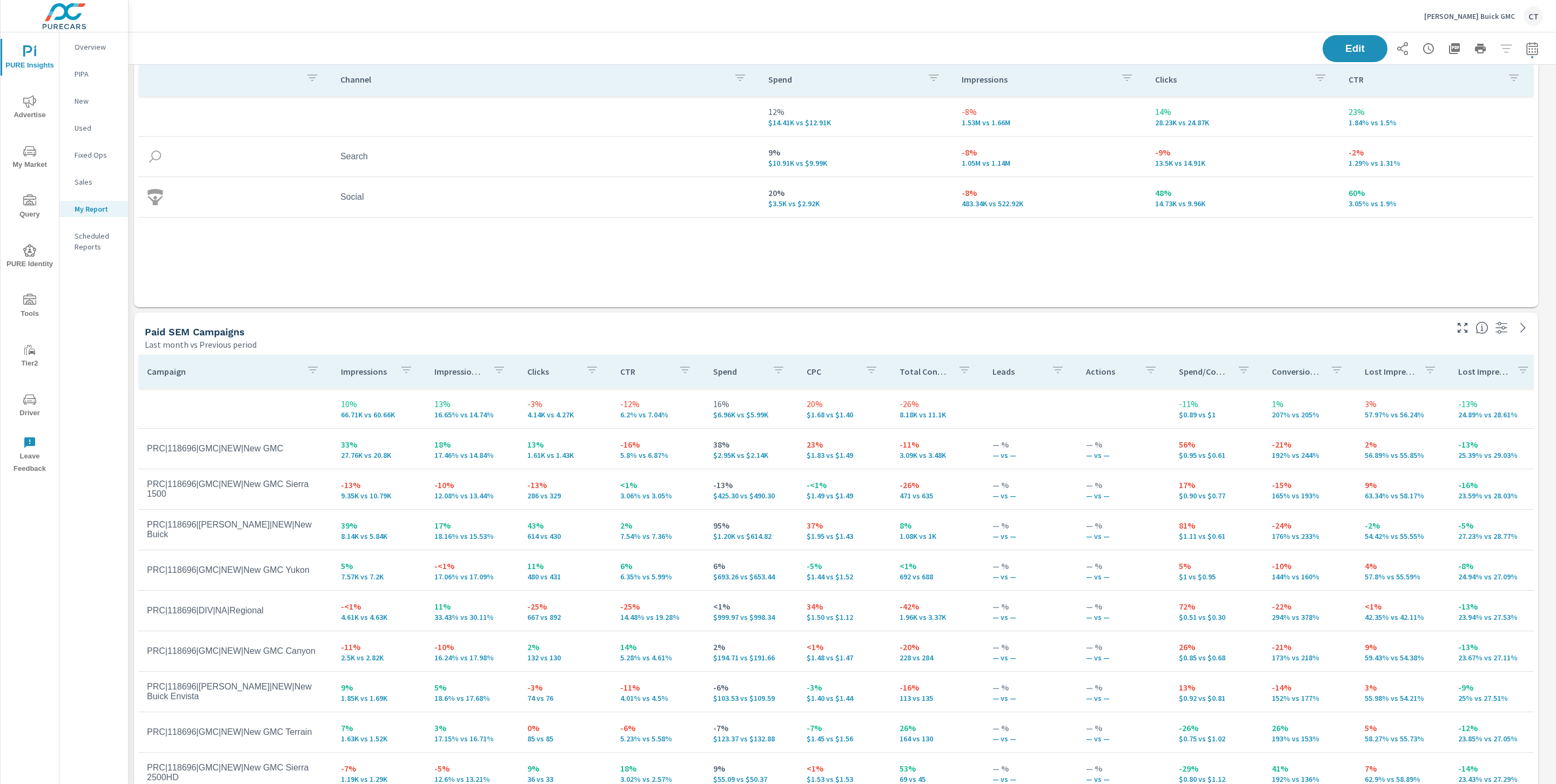
scroll to position [132, 0]
click at [34, 123] on button "Advertise" at bounding box center [29, 107] width 58 height 37
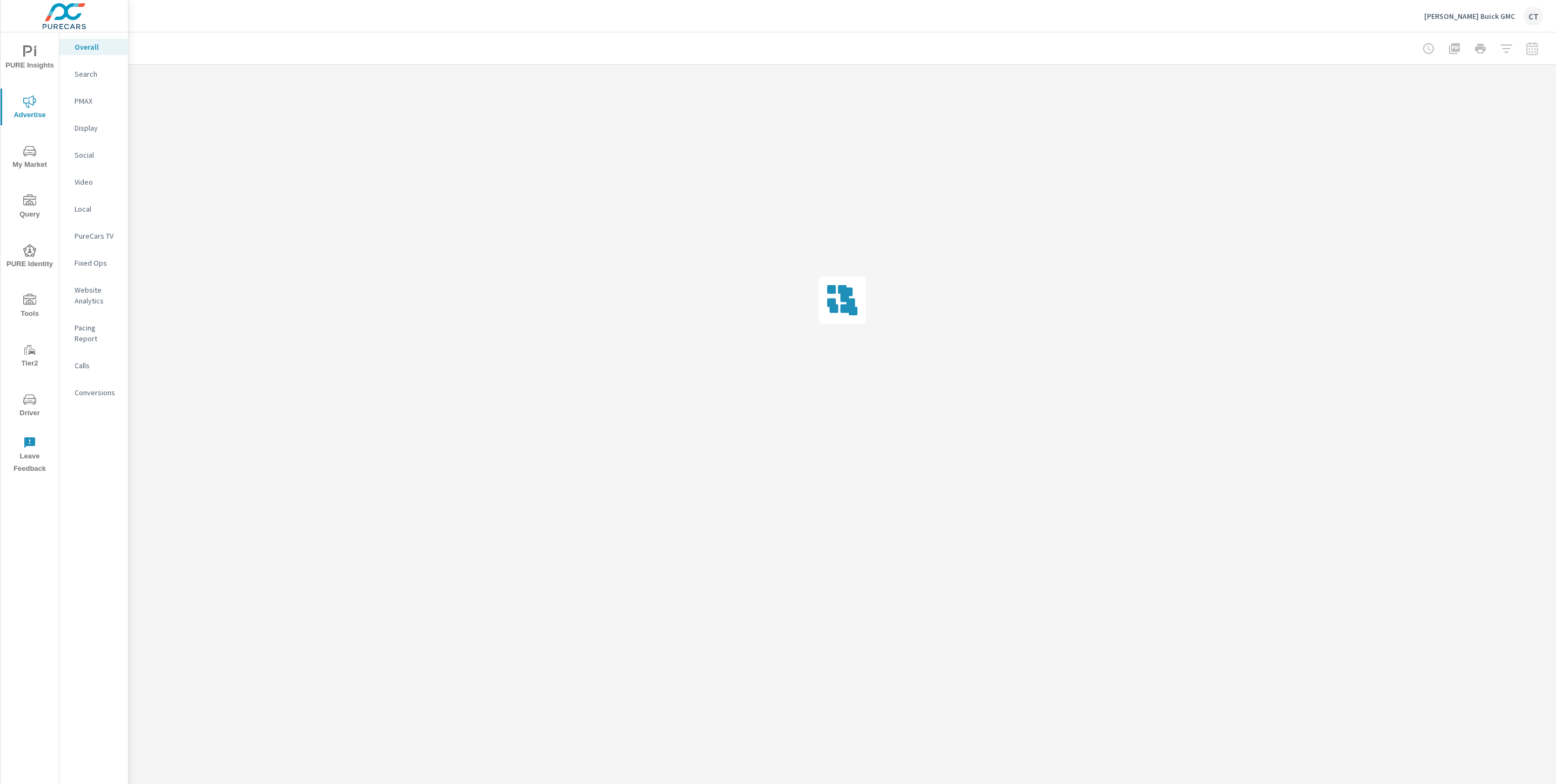
click at [92, 360] on p "Calls" at bounding box center [97, 365] width 45 height 11
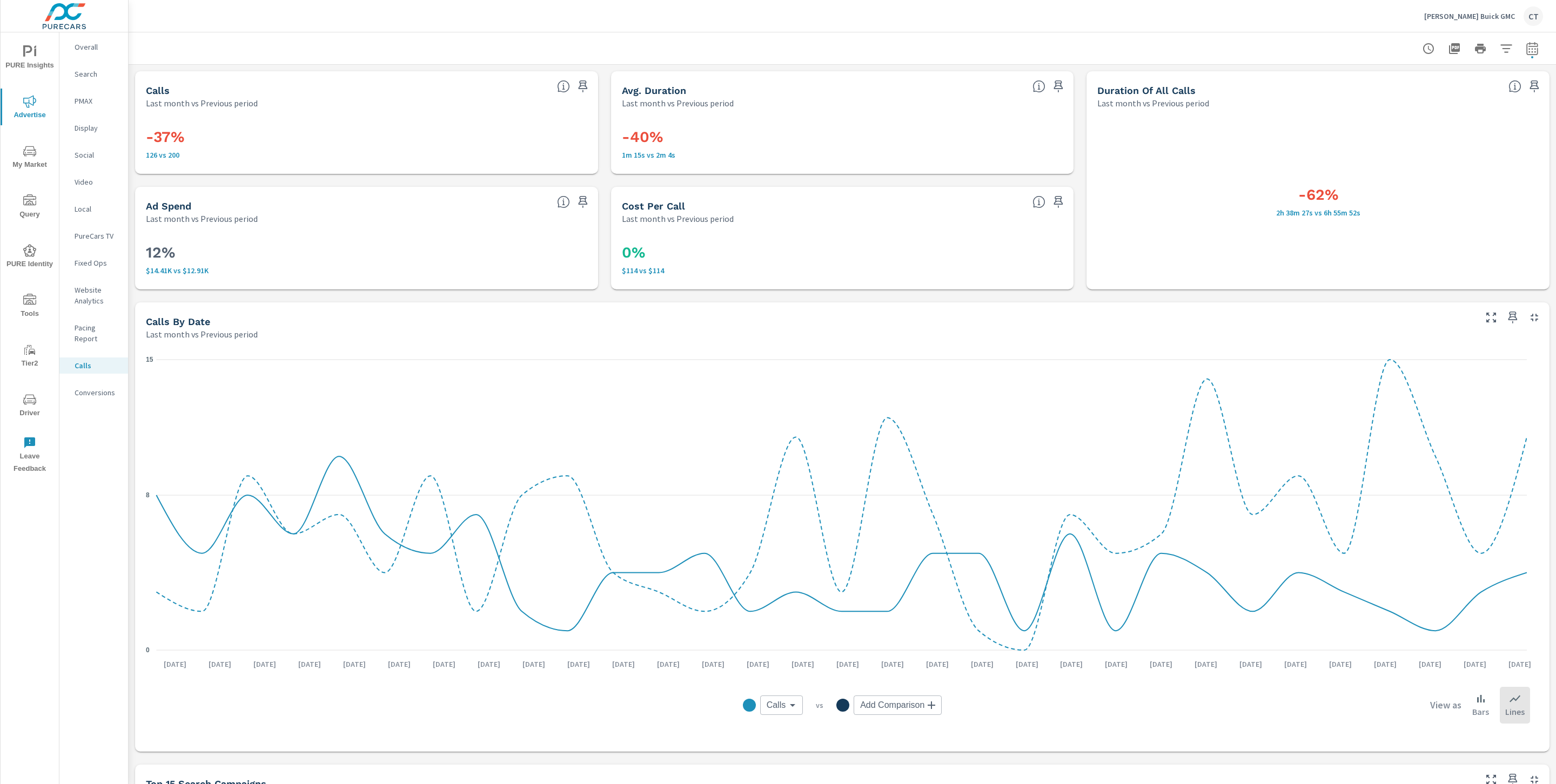
click at [1020, 100] on div "Avg. Duration Last month vs Previous period" at bounding box center [820, 90] width 418 height 38
click at [778, 705] on body "PURE Insights Advertise My Market Query PURE Identity Tools Tier2 Driver Leave …" at bounding box center [778, 392] width 1556 height 784
click at [794, 756] on li "Inventory" at bounding box center [797, 765] width 87 height 21
type input "Inventory"
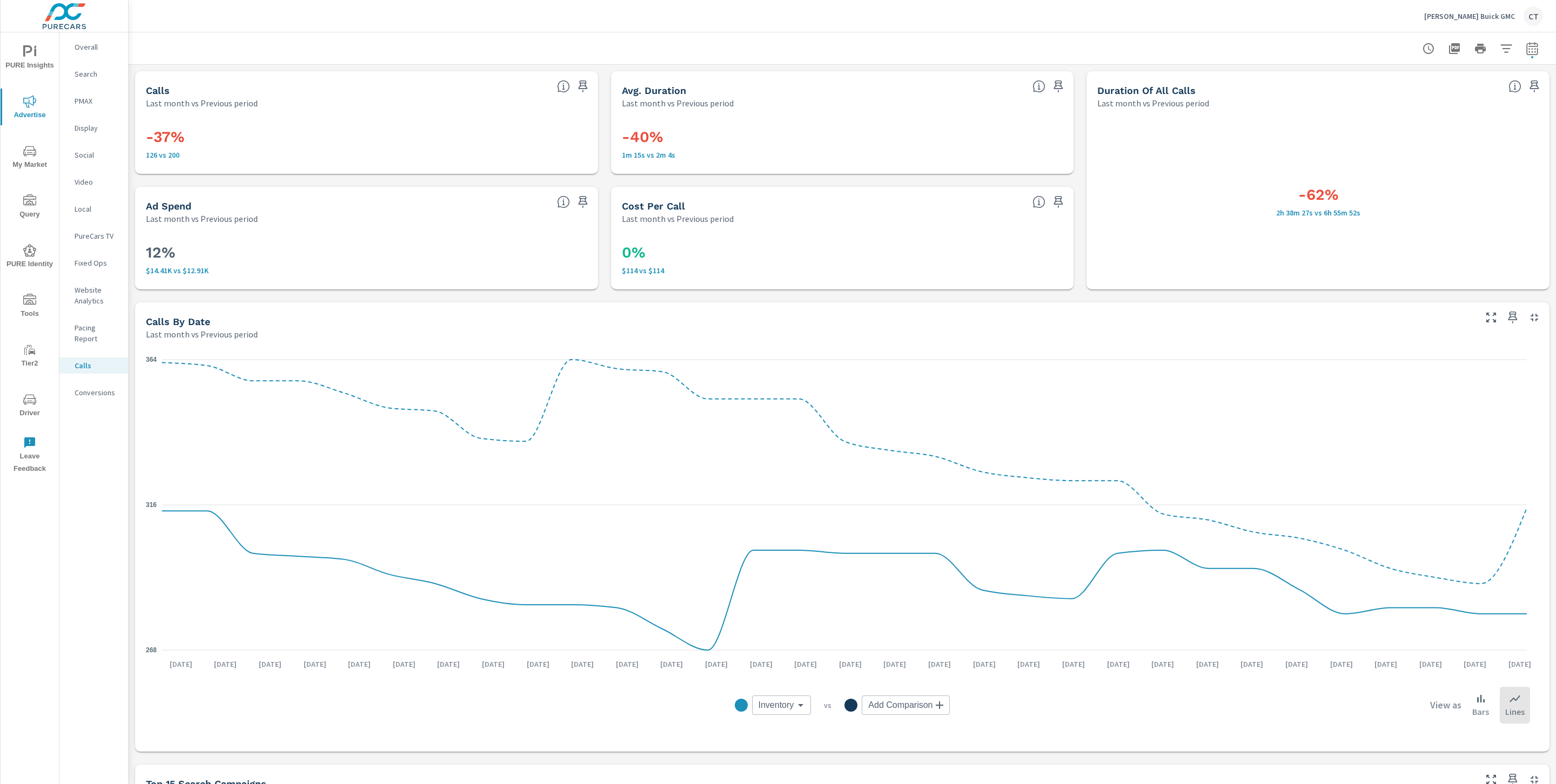
click at [105, 294] on p "Website Analytics" at bounding box center [97, 295] width 45 height 21
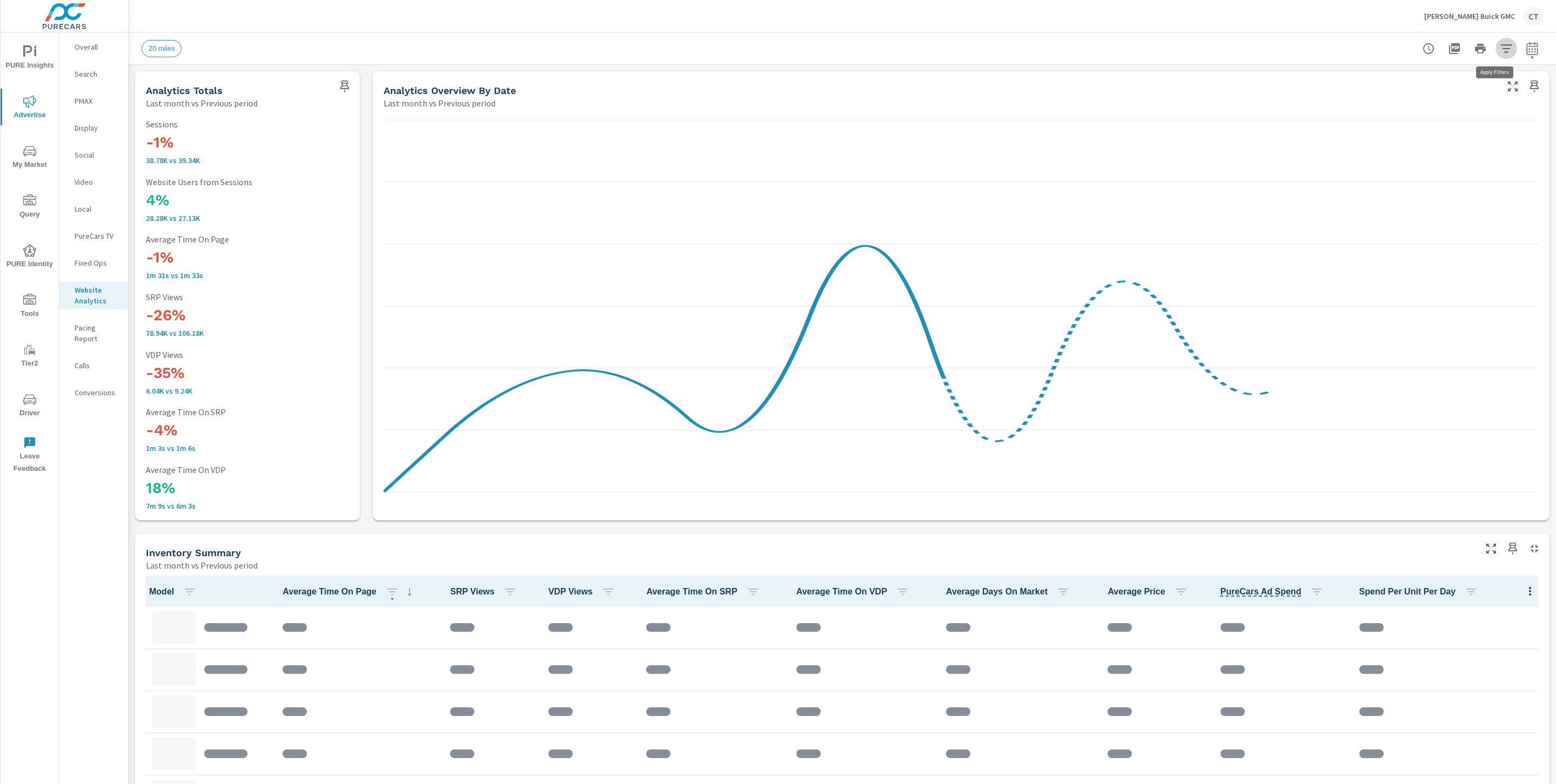
click at [1500, 46] on icon "button" at bounding box center [1506, 48] width 13 height 13
click at [1407, 163] on li "Make" at bounding box center [1423, 163] width 164 height 26
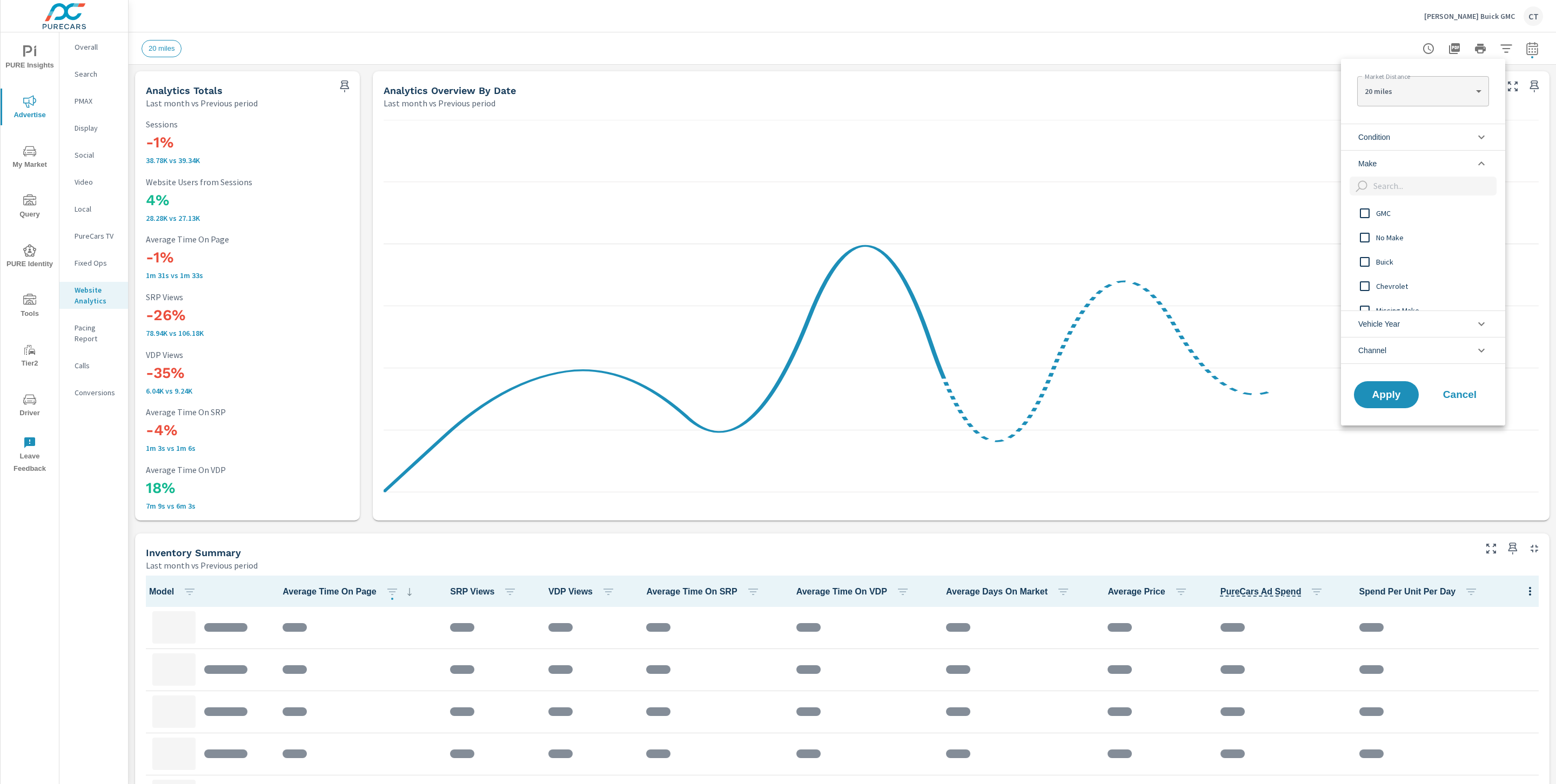
click at [1417, 137] on li "Condition" at bounding box center [1423, 137] width 164 height 26
click at [1385, 169] on div "New" at bounding box center [1422, 162] width 162 height 24
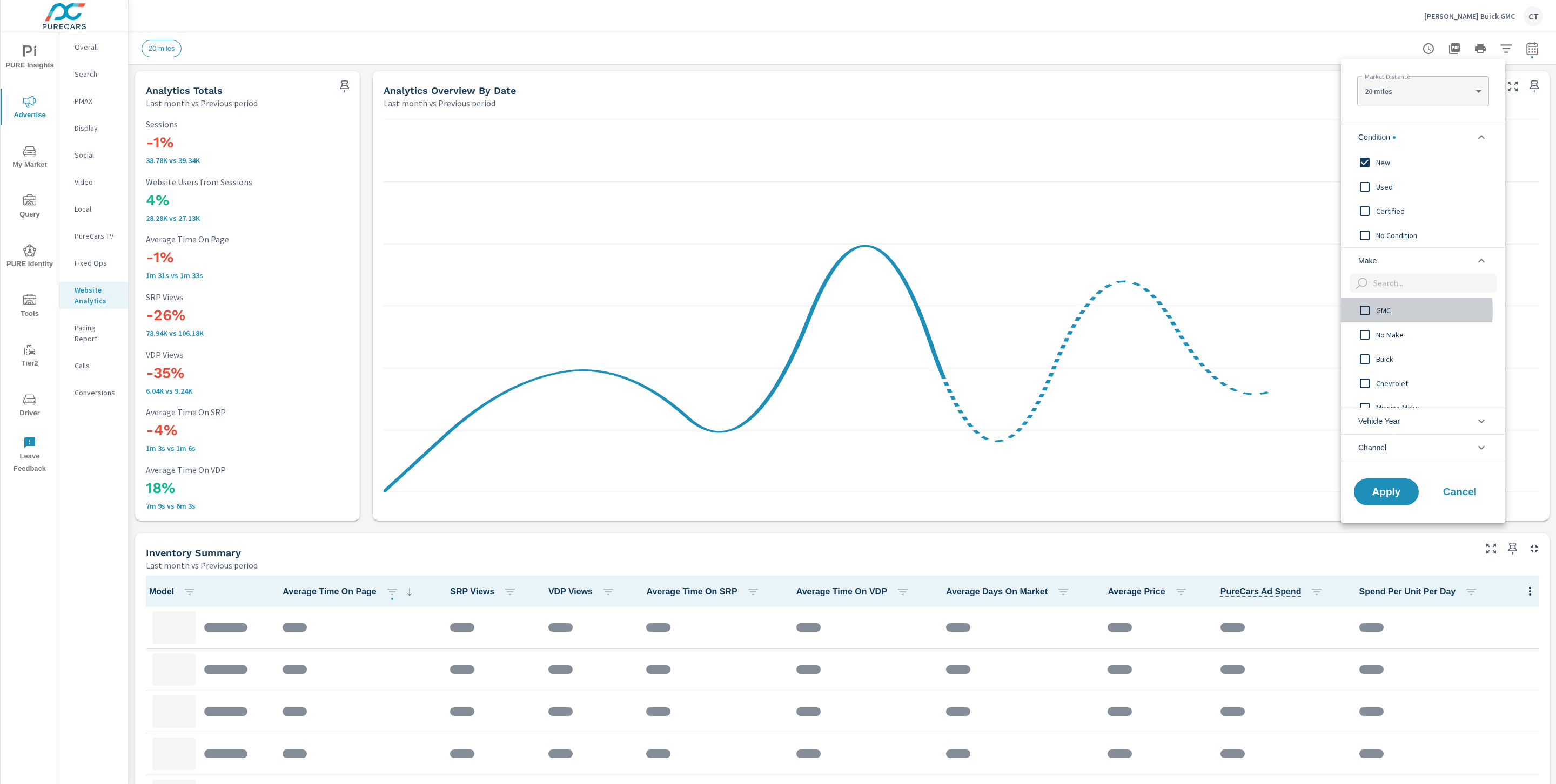
drag, startPoint x: 1390, startPoint y: 310, endPoint x: 1359, endPoint y: 429, distance: 123.0
click at [1390, 310] on span "GMC" at bounding box center [1435, 310] width 119 height 13
click at [1382, 495] on span "Apply" at bounding box center [1386, 492] width 45 height 10
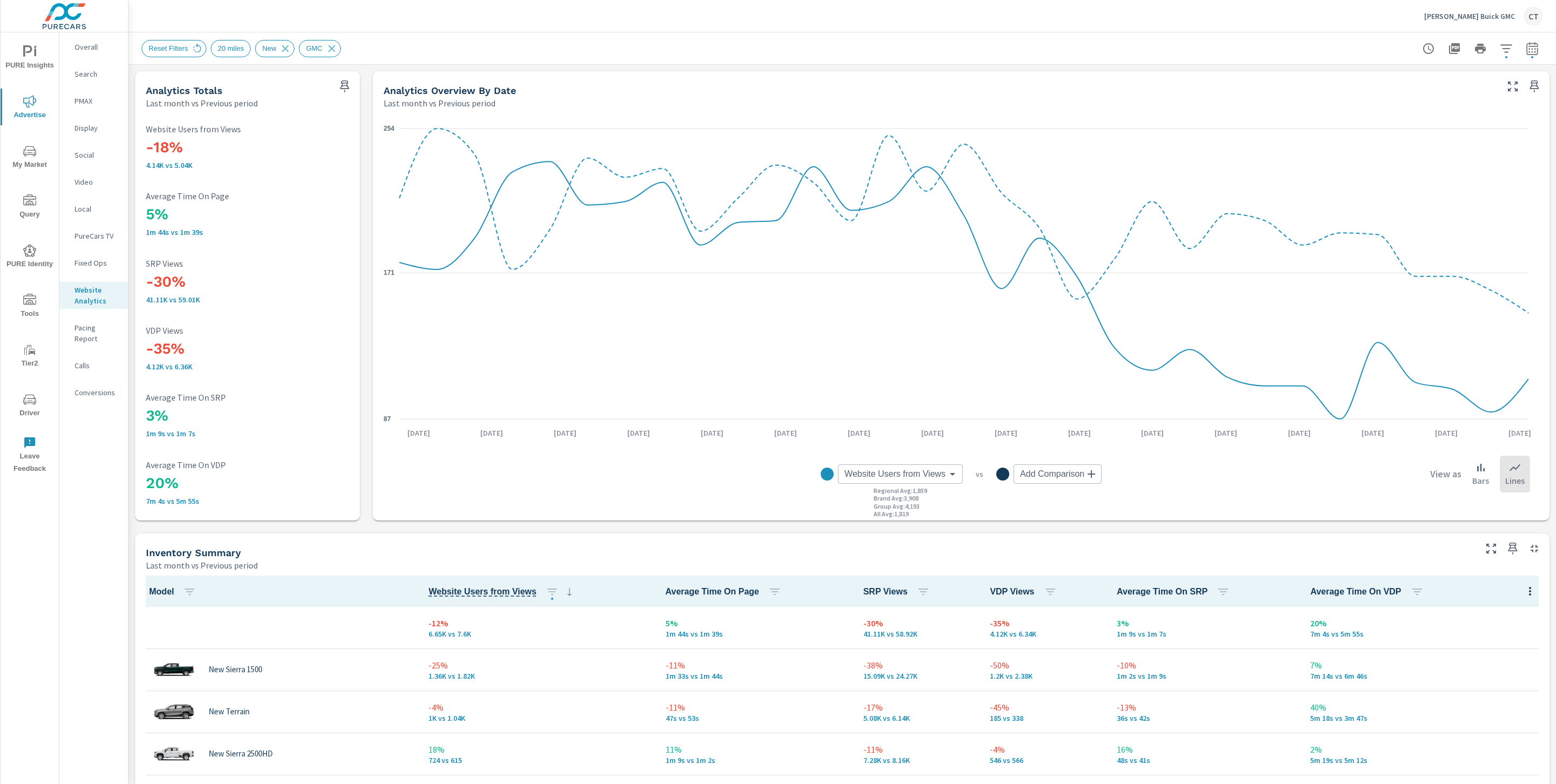
click at [901, 474] on body "PURE Insights Advertise My Market Query PURE Identity Tools Tier2 Driver Leave …" at bounding box center [778, 392] width 1556 height 784
click at [871, 541] on span "VDP Views" at bounding box center [858, 546] width 40 height 15
type input "VDP Views"
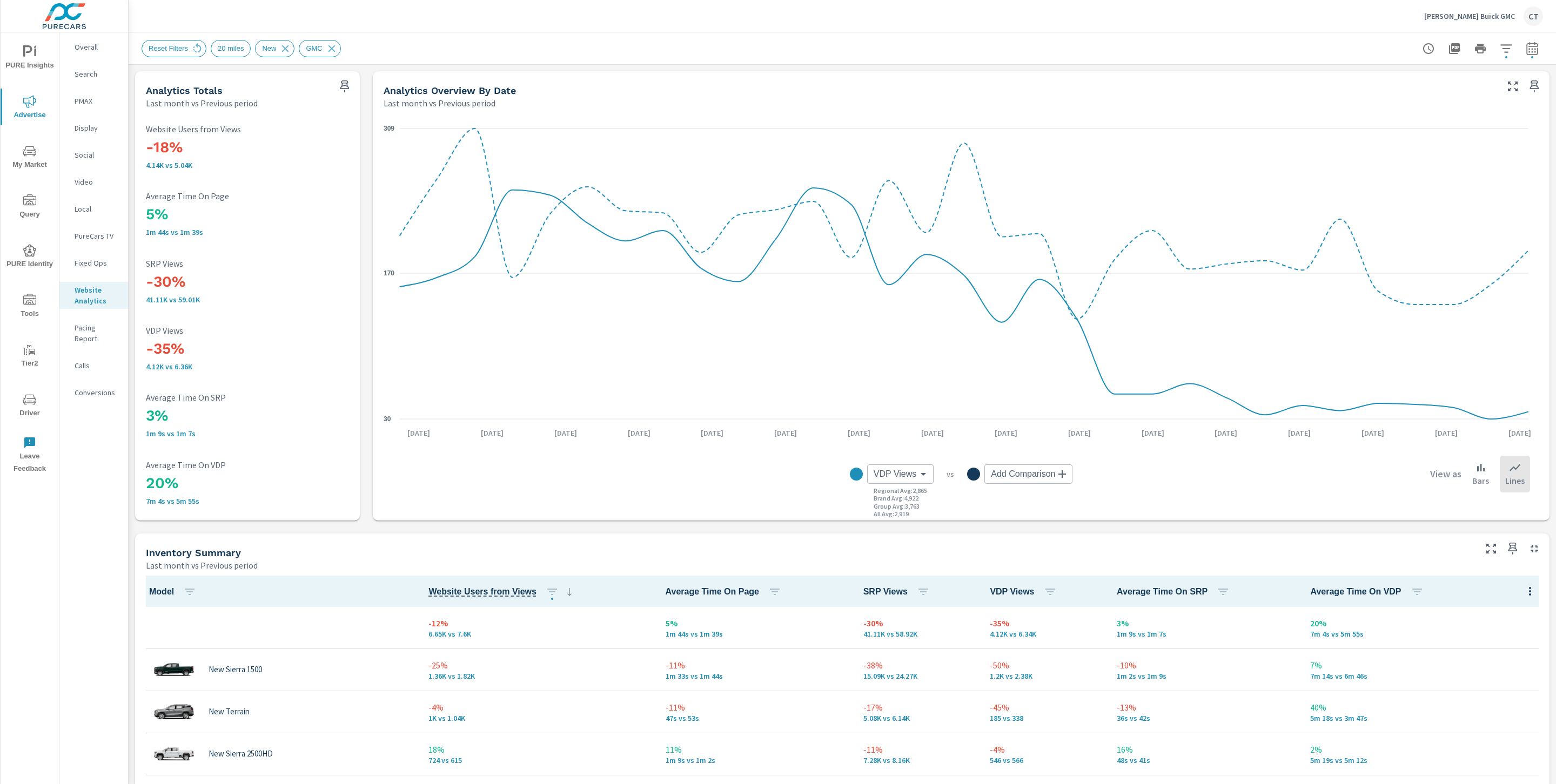
click at [595, 556] on div "Inventory Summary" at bounding box center [809, 553] width 1328 height 13
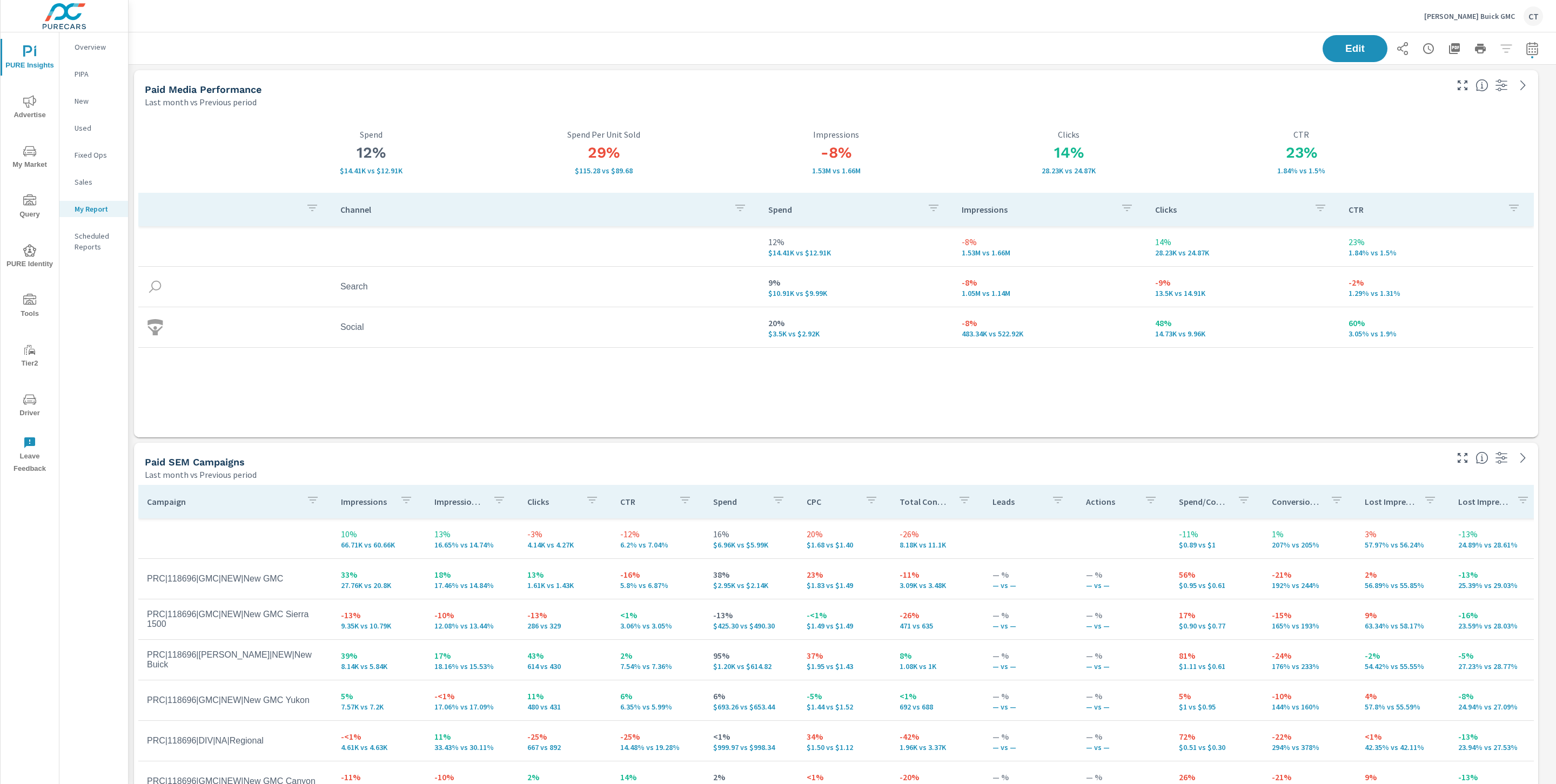
scroll to position [3509, 1440]
click at [33, 160] on span "My Market" at bounding box center [29, 158] width 52 height 26
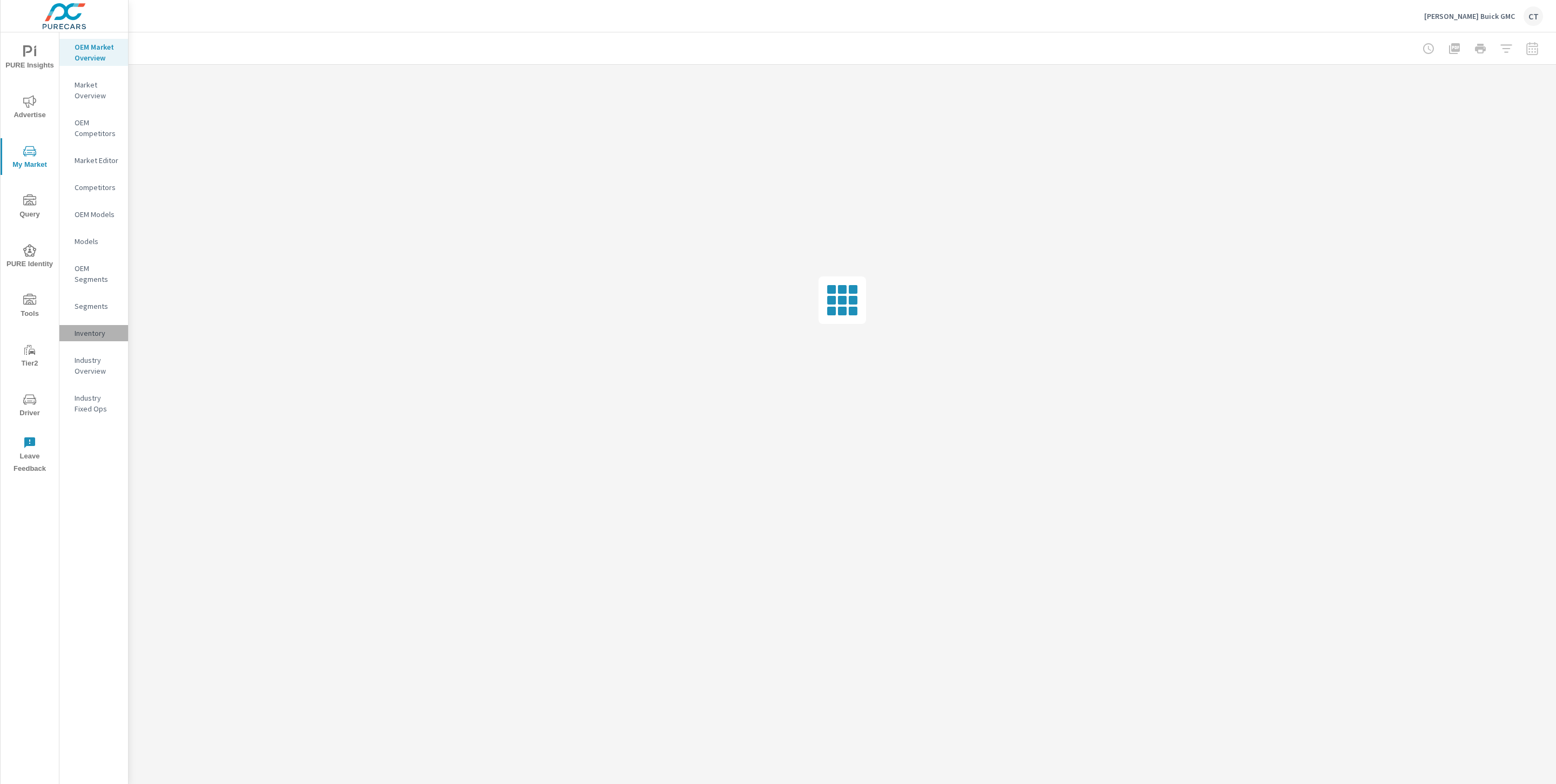
click at [93, 334] on p "Inventory" at bounding box center [97, 333] width 45 height 11
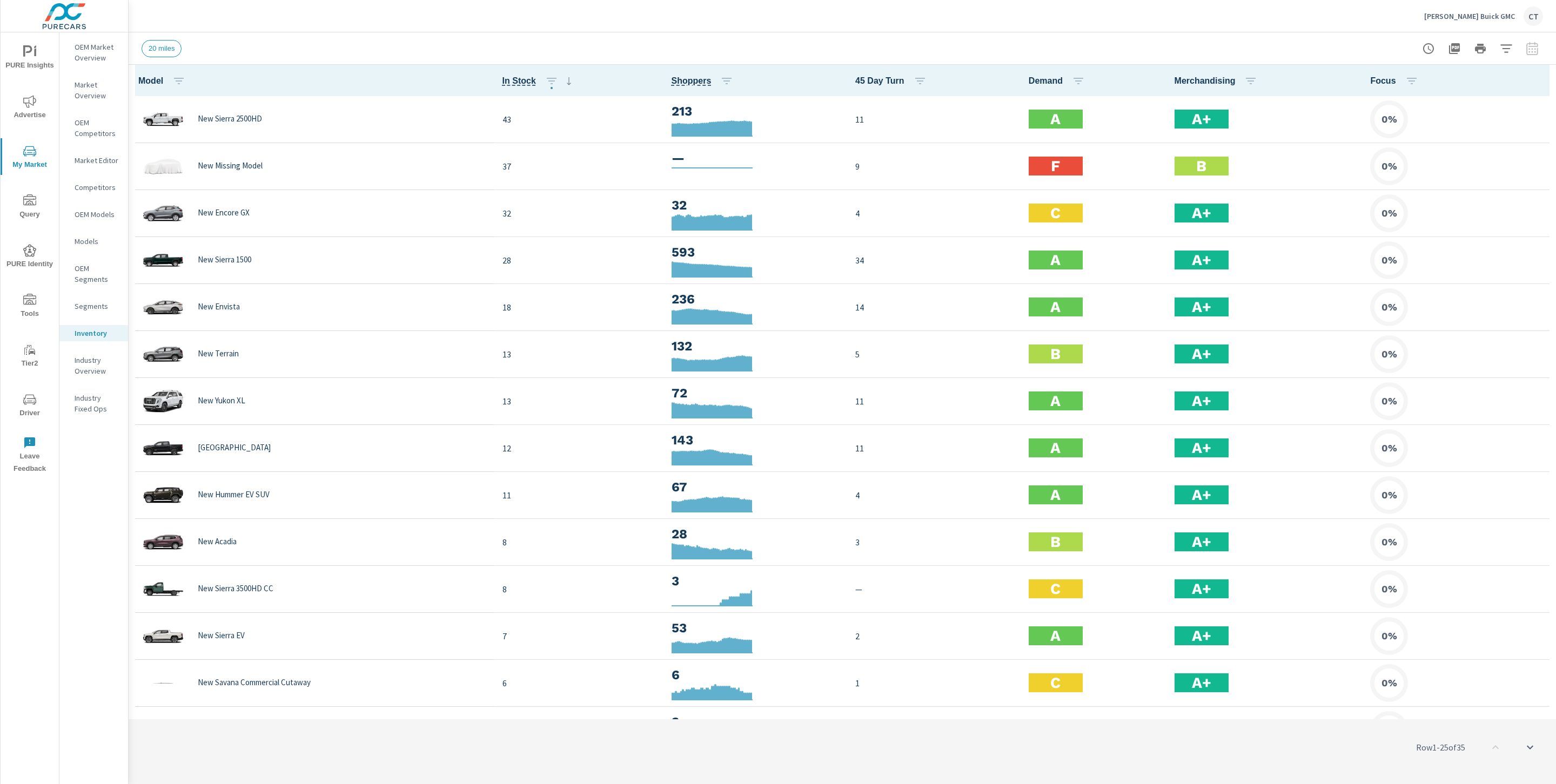
scroll to position [1, 0]
click at [1502, 47] on icon "button" at bounding box center [1506, 48] width 13 height 13
drag, startPoint x: 1142, startPoint y: 24, endPoint x: 1186, endPoint y: 37, distance: 45.9
click at [1142, 24] on div at bounding box center [778, 392] width 1556 height 784
click at [1536, 76] on button "button" at bounding box center [1540, 80] width 21 height 22
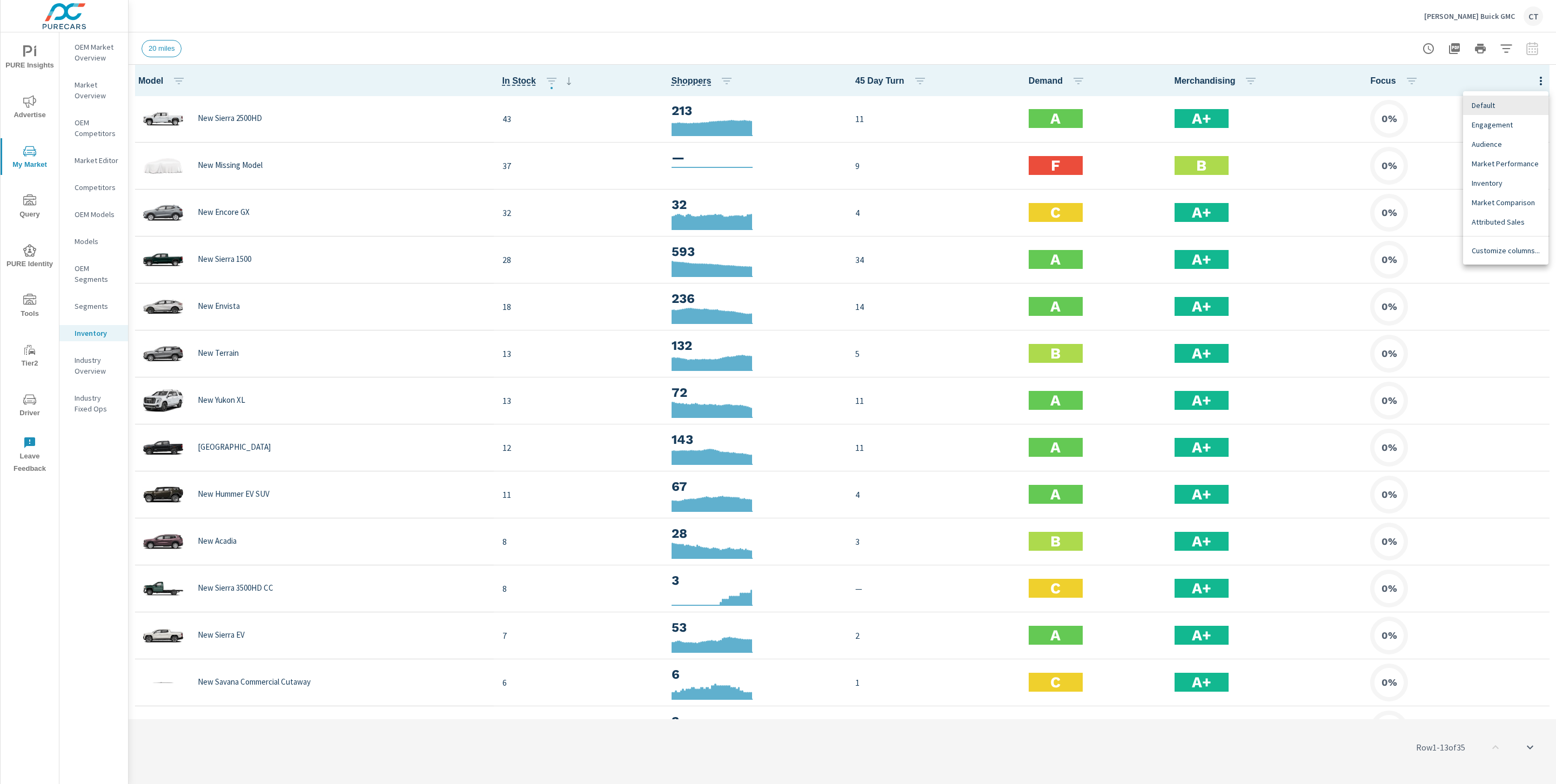
click at [1501, 146] on span "Audience" at bounding box center [1505, 144] width 68 height 11
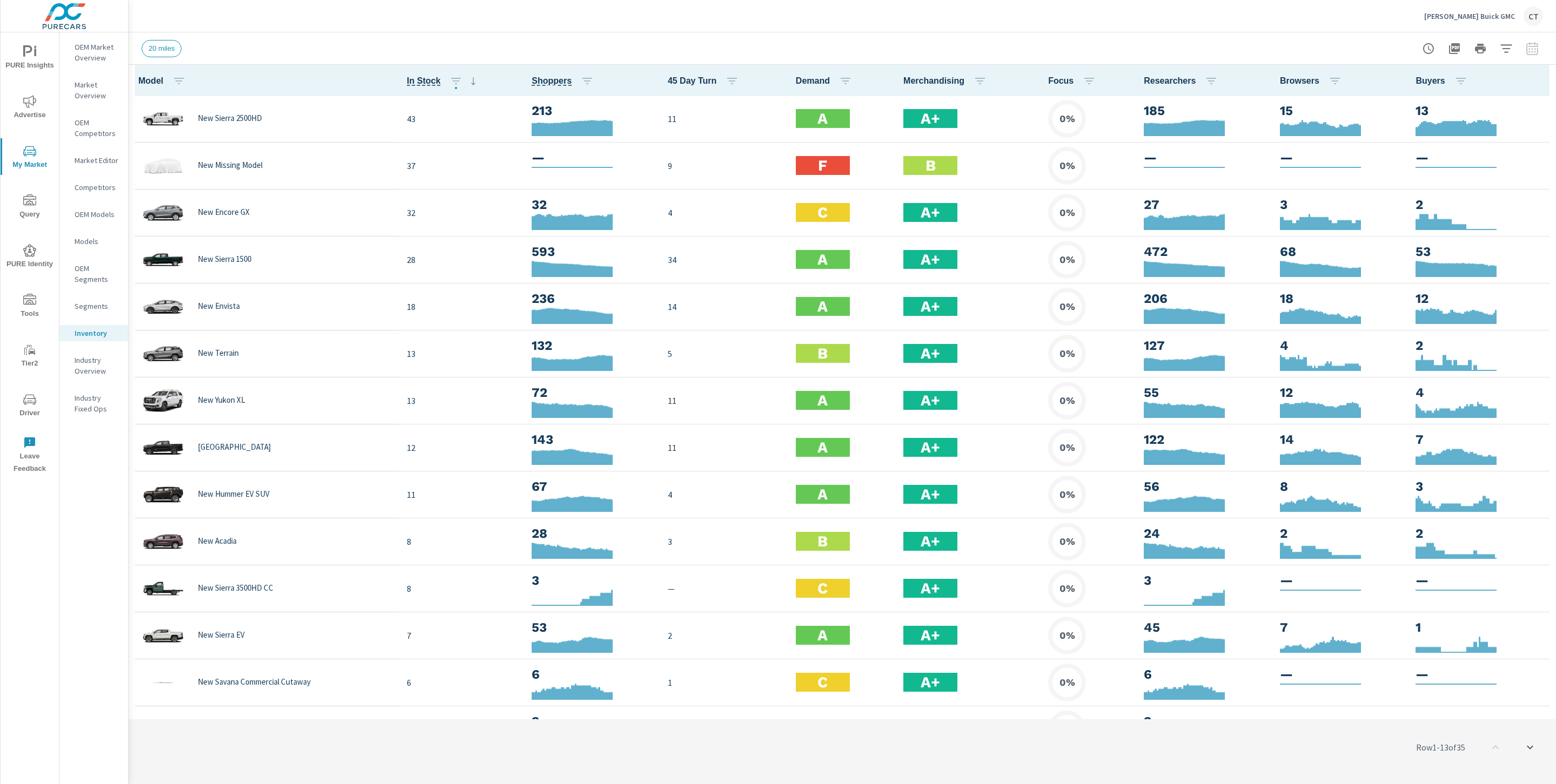
scroll to position [1, 0]
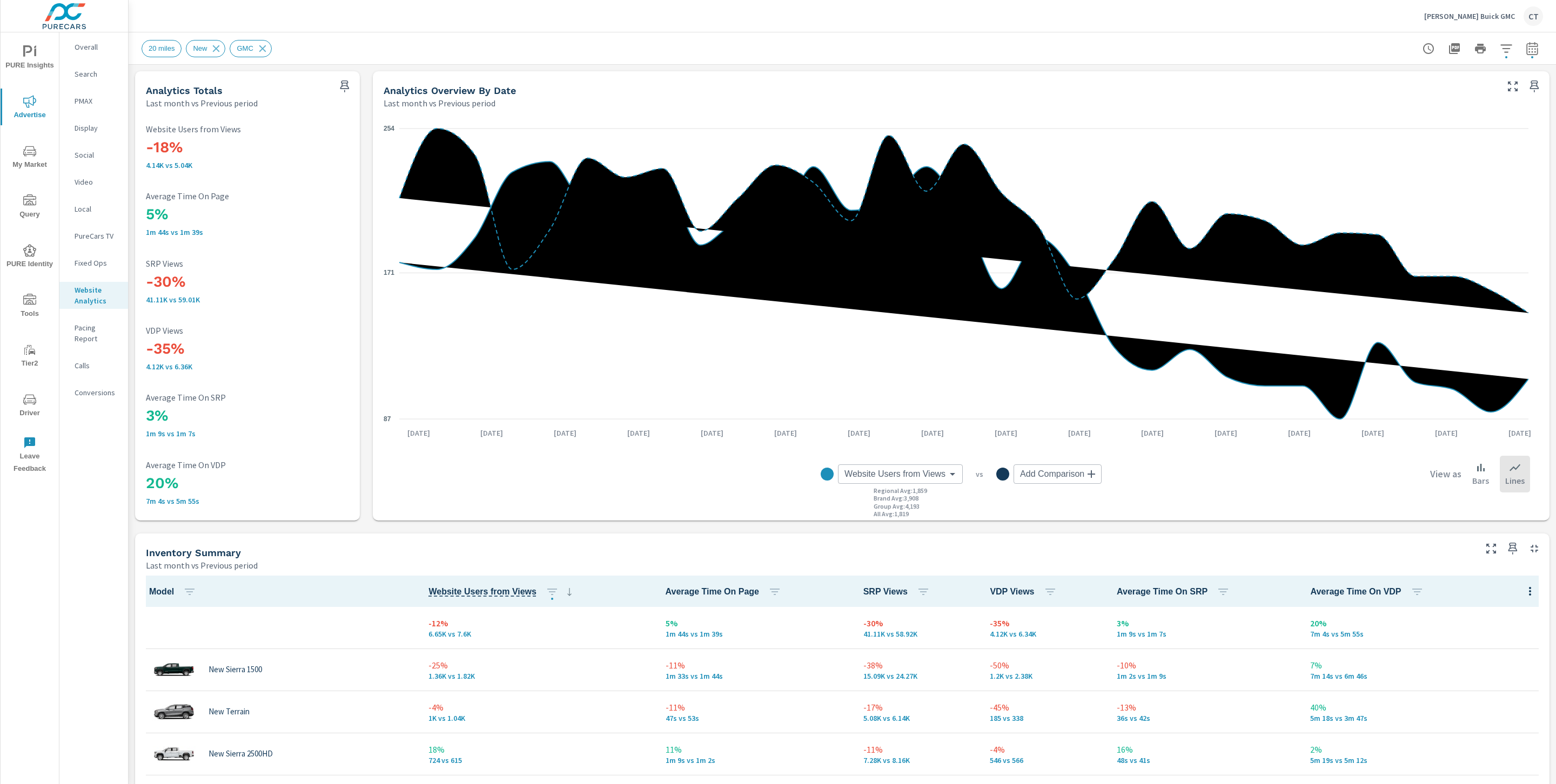
click at [1500, 51] on icon "button" at bounding box center [1506, 48] width 13 height 13
click at [1424, 162] on li "Make" at bounding box center [1423, 163] width 164 height 26
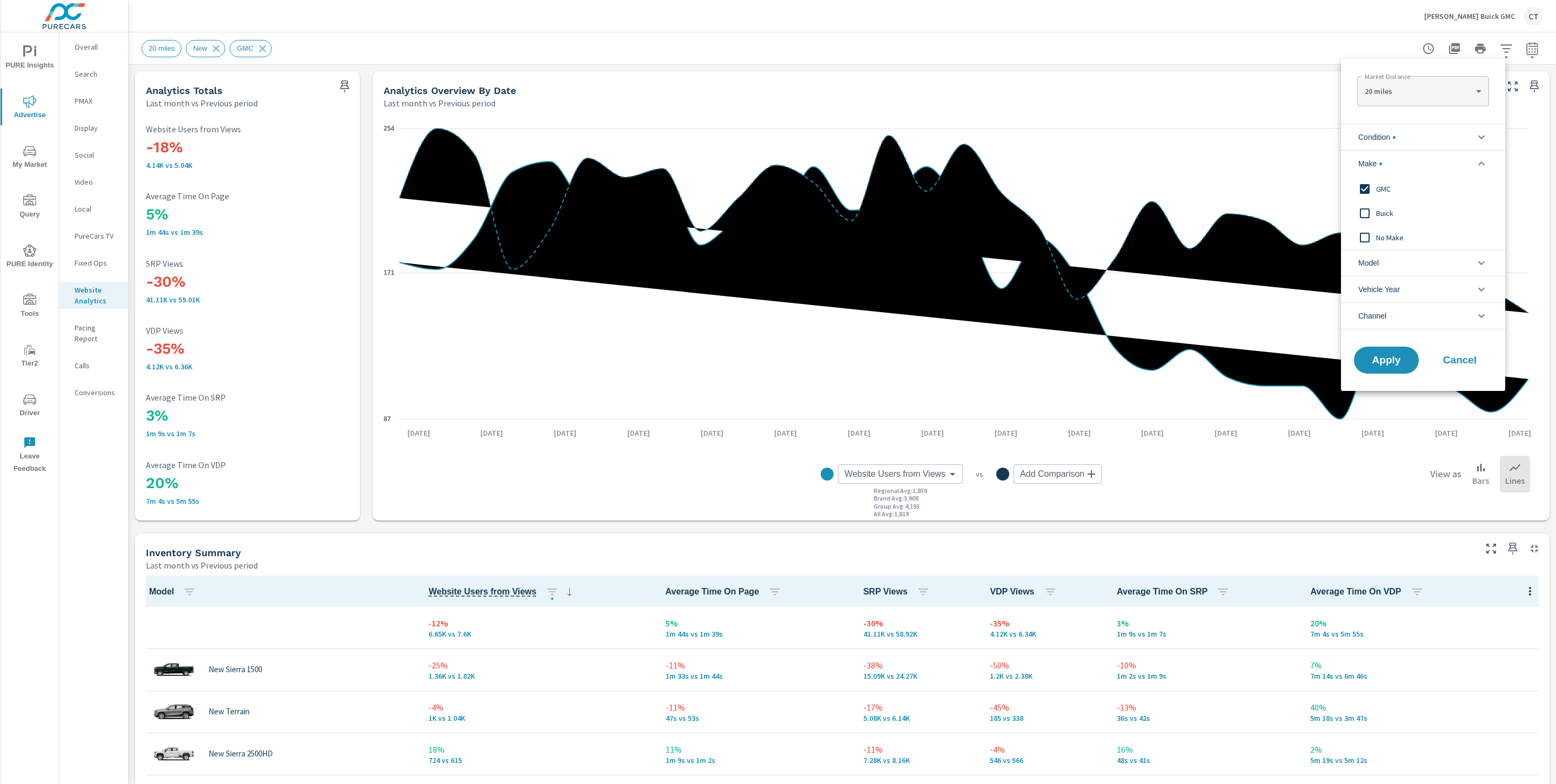
click at [1373, 215] on input "filter options" at bounding box center [1365, 213] width 23 height 23
click at [1372, 189] on input "filter options" at bounding box center [1365, 189] width 23 height 23
drag, startPoint x: 1385, startPoint y: 356, endPoint x: 1380, endPoint y: 351, distance: 7.1
click at [1385, 356] on span "Apply" at bounding box center [1386, 361] width 45 height 10
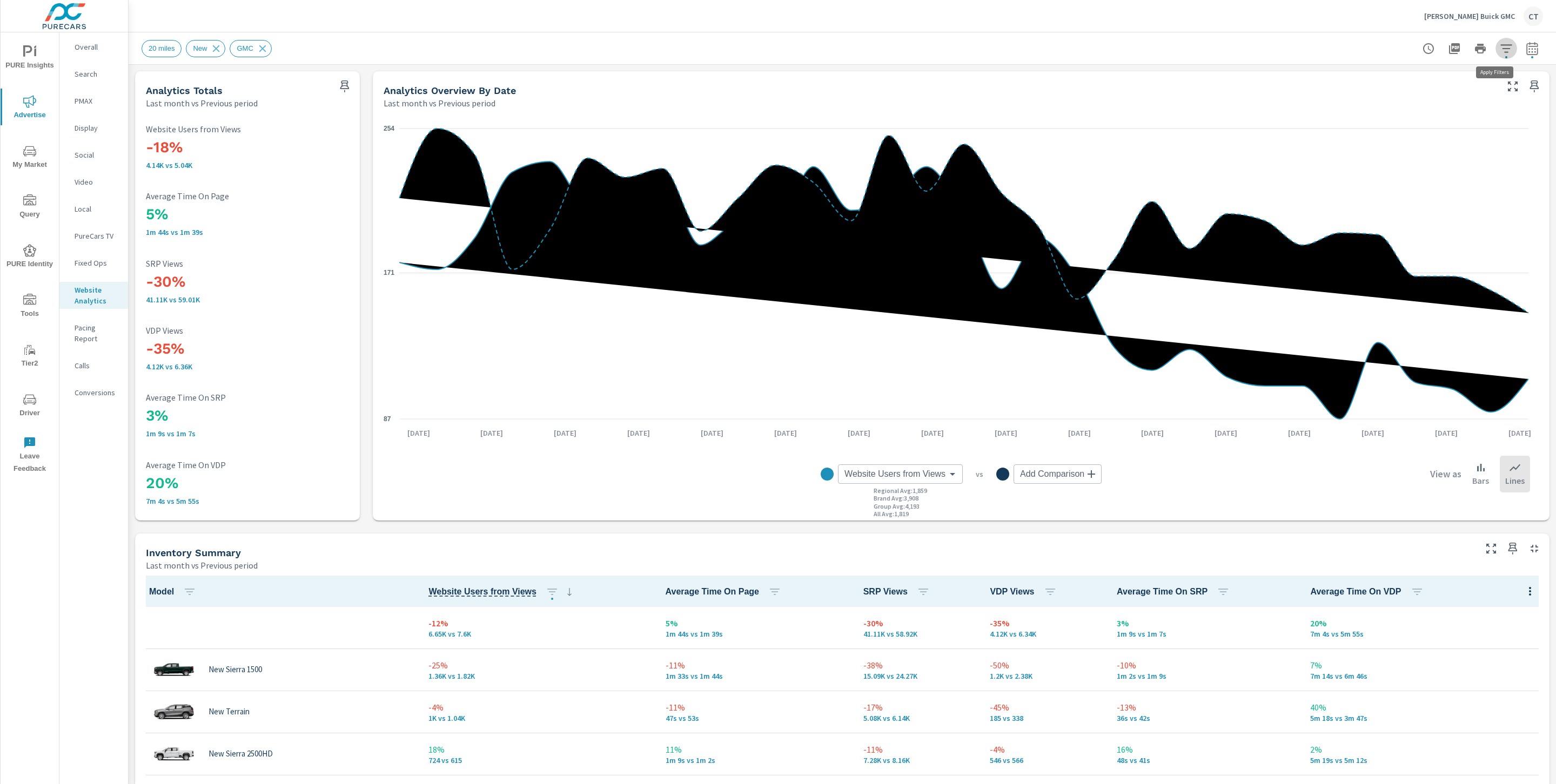
click at [1500, 50] on icon "button" at bounding box center [1506, 48] width 13 height 13
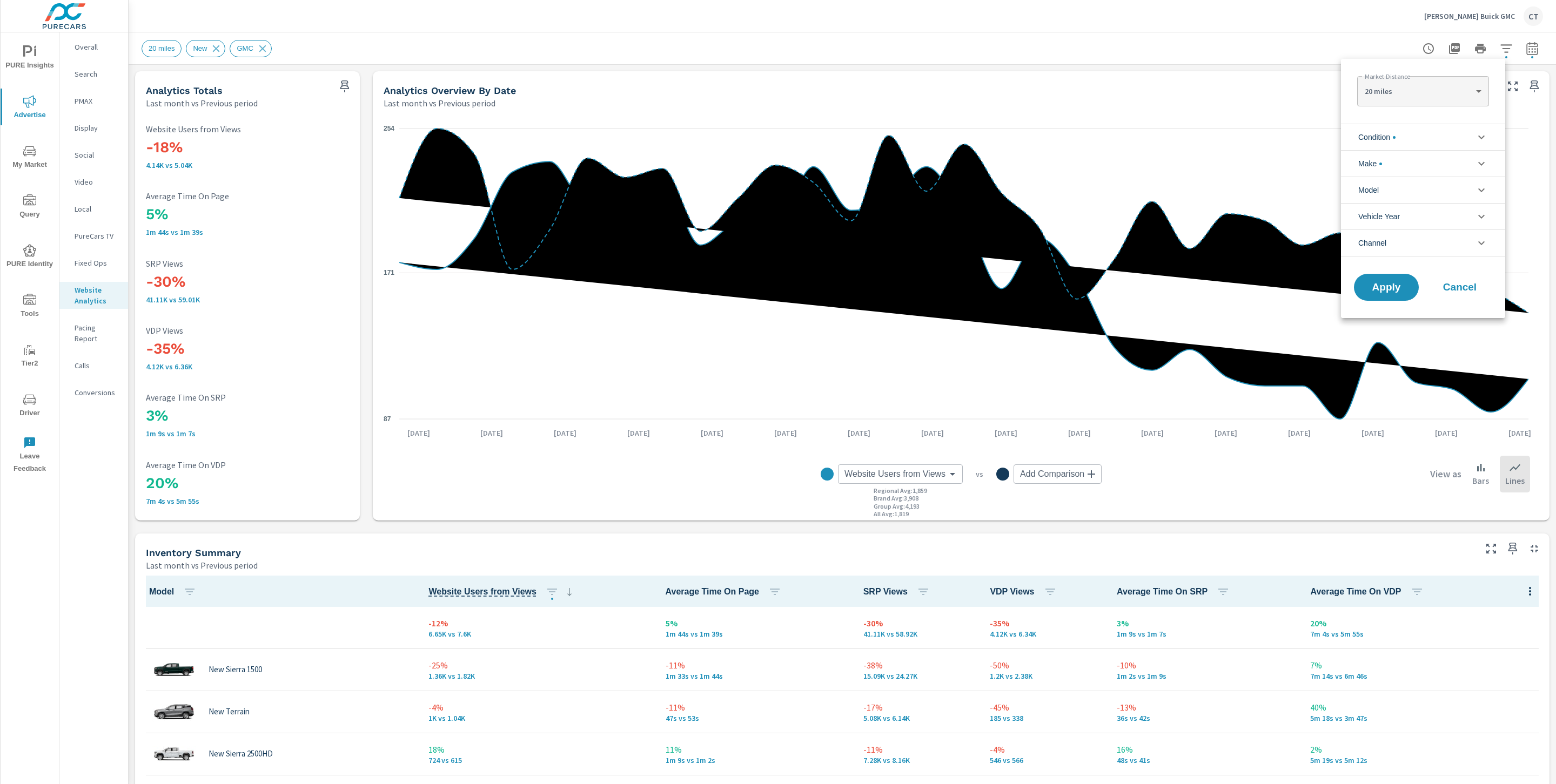
click at [1415, 169] on li "Make" at bounding box center [1423, 163] width 164 height 26
click at [1375, 191] on input "filter options" at bounding box center [1365, 189] width 23 height 23
click at [1402, 161] on li "Make" at bounding box center [1423, 163] width 164 height 26
click at [1422, 118] on div "Market Distance 20 miles 20 ​" at bounding box center [1423, 89] width 164 height 60
click at [1417, 138] on li "Condition" at bounding box center [1423, 137] width 164 height 26
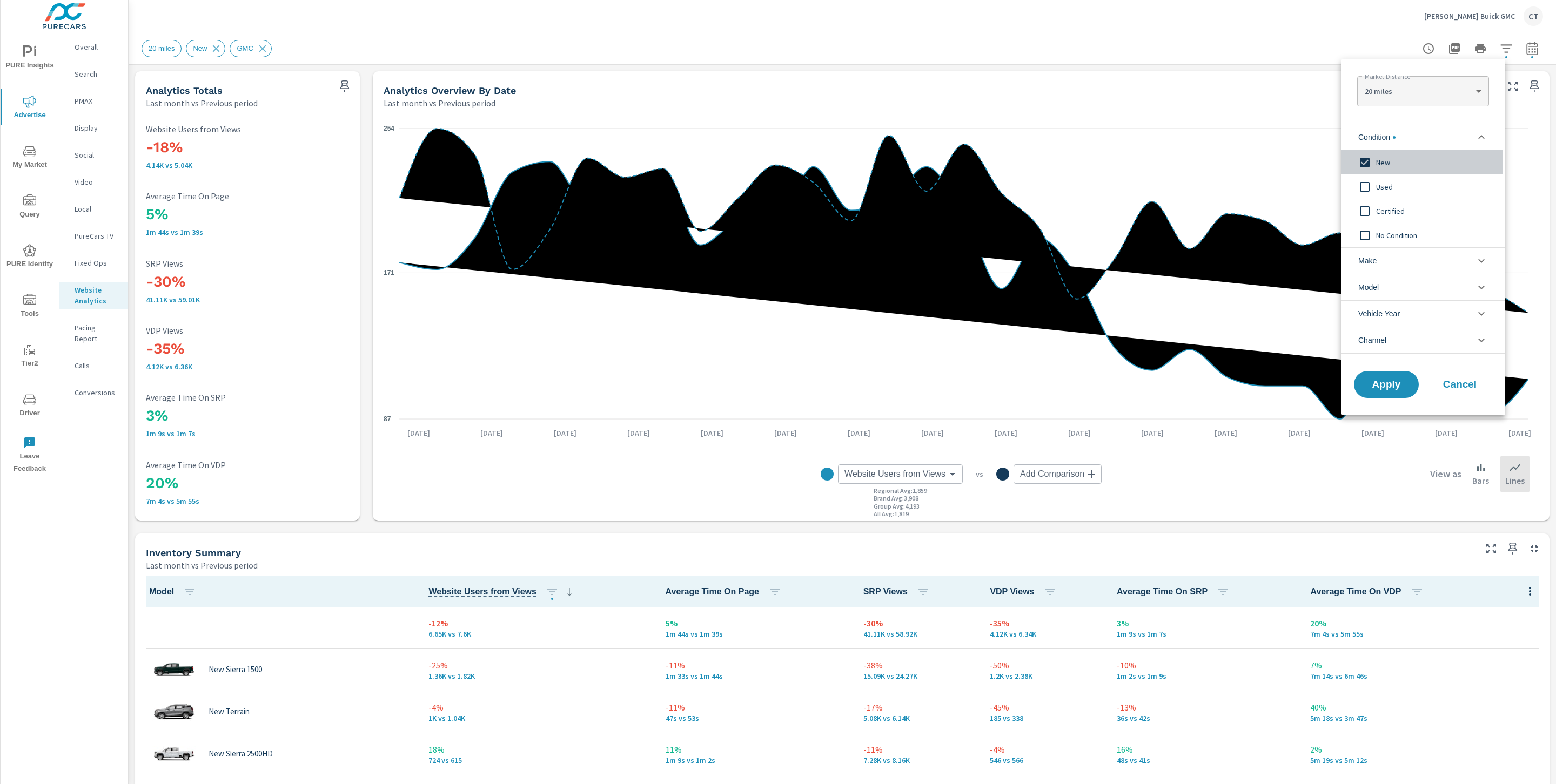
click at [1387, 172] on div "New" at bounding box center [1422, 162] width 162 height 24
click at [1378, 191] on span "Used" at bounding box center [1435, 187] width 119 height 13
click at [1383, 379] on span "Apply" at bounding box center [1386, 384] width 45 height 10
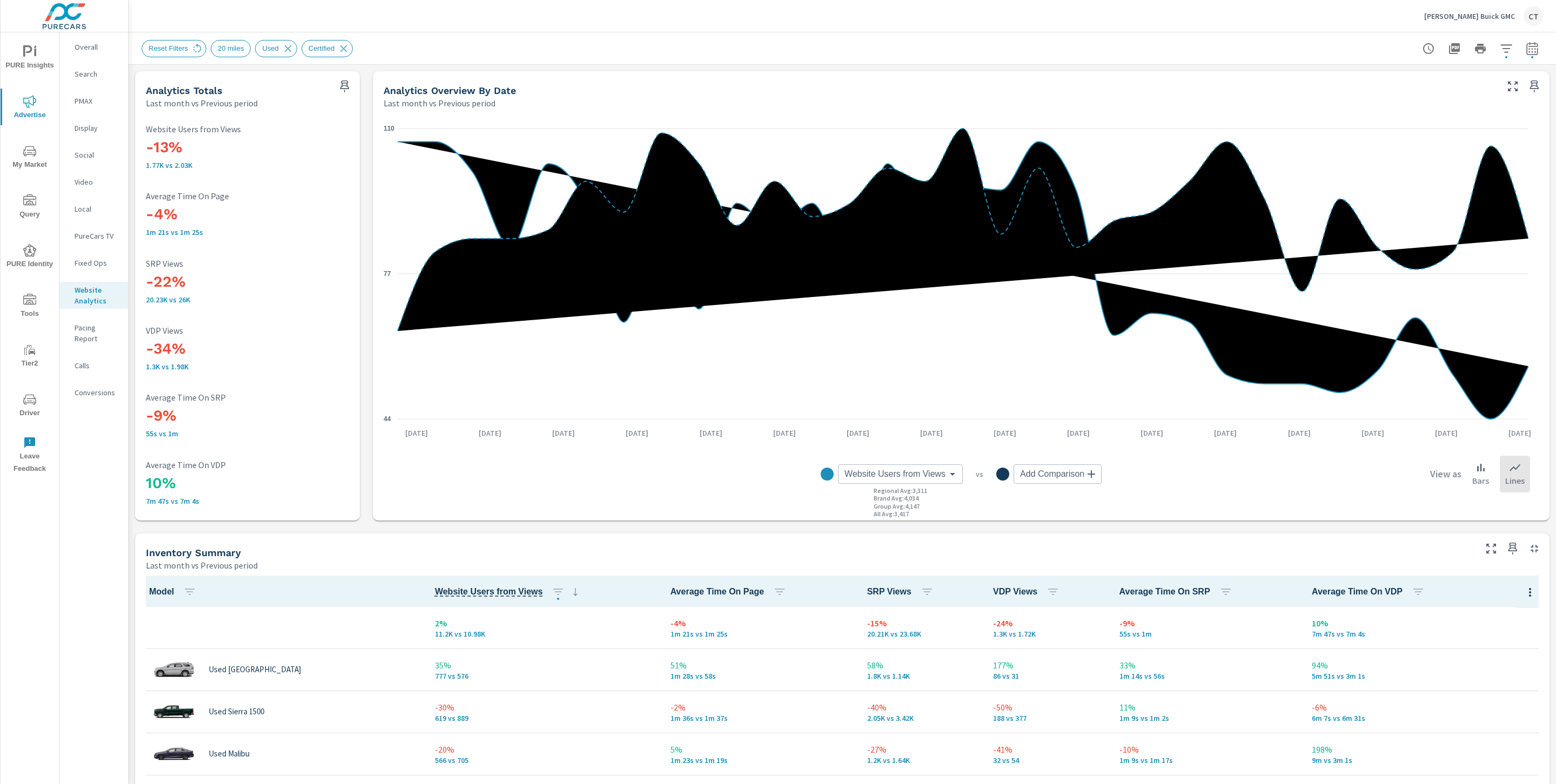
scroll to position [1, 0]
